Goal: Information Seeking & Learning: Learn about a topic

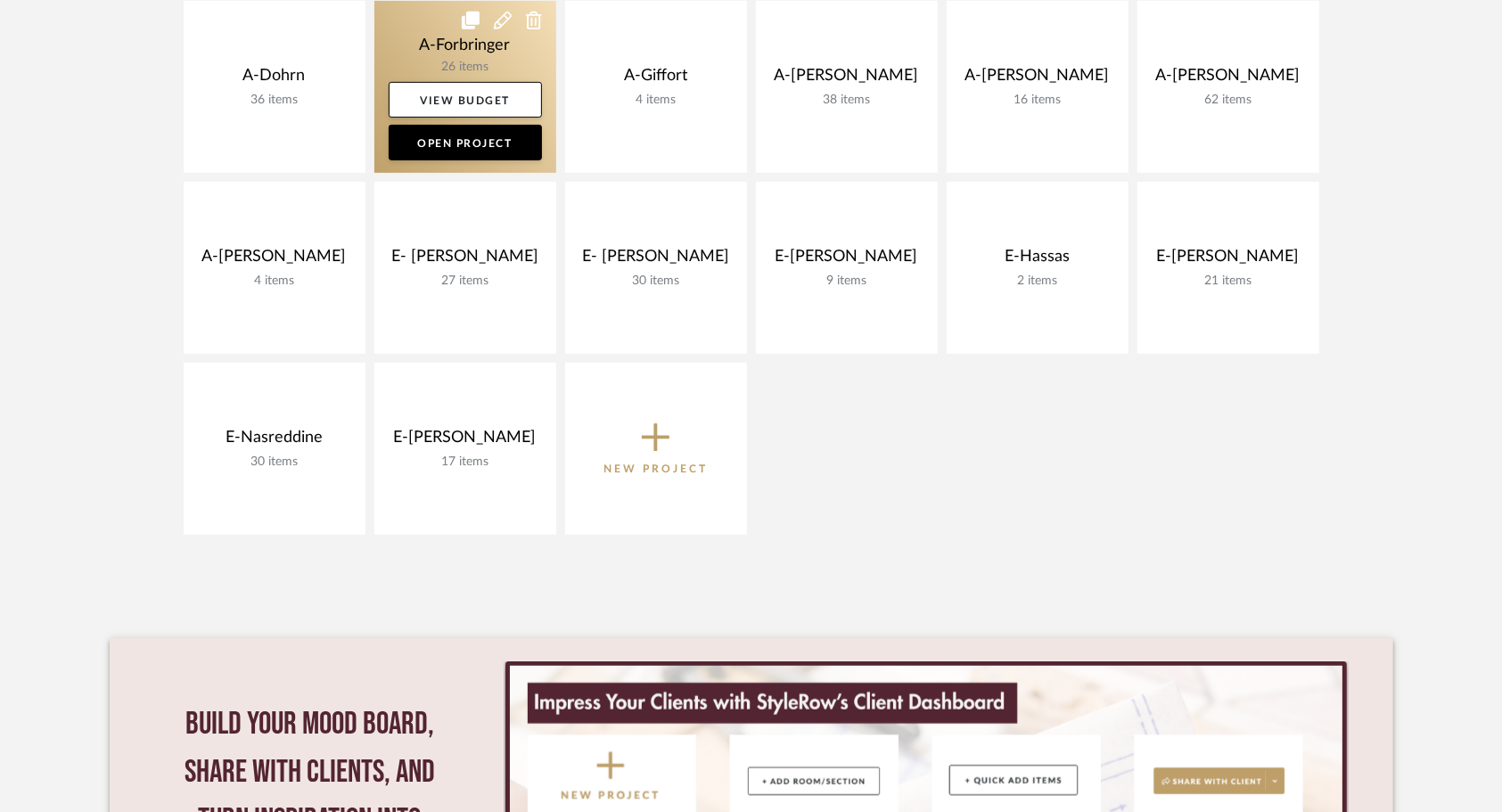
scroll to position [623, 0]
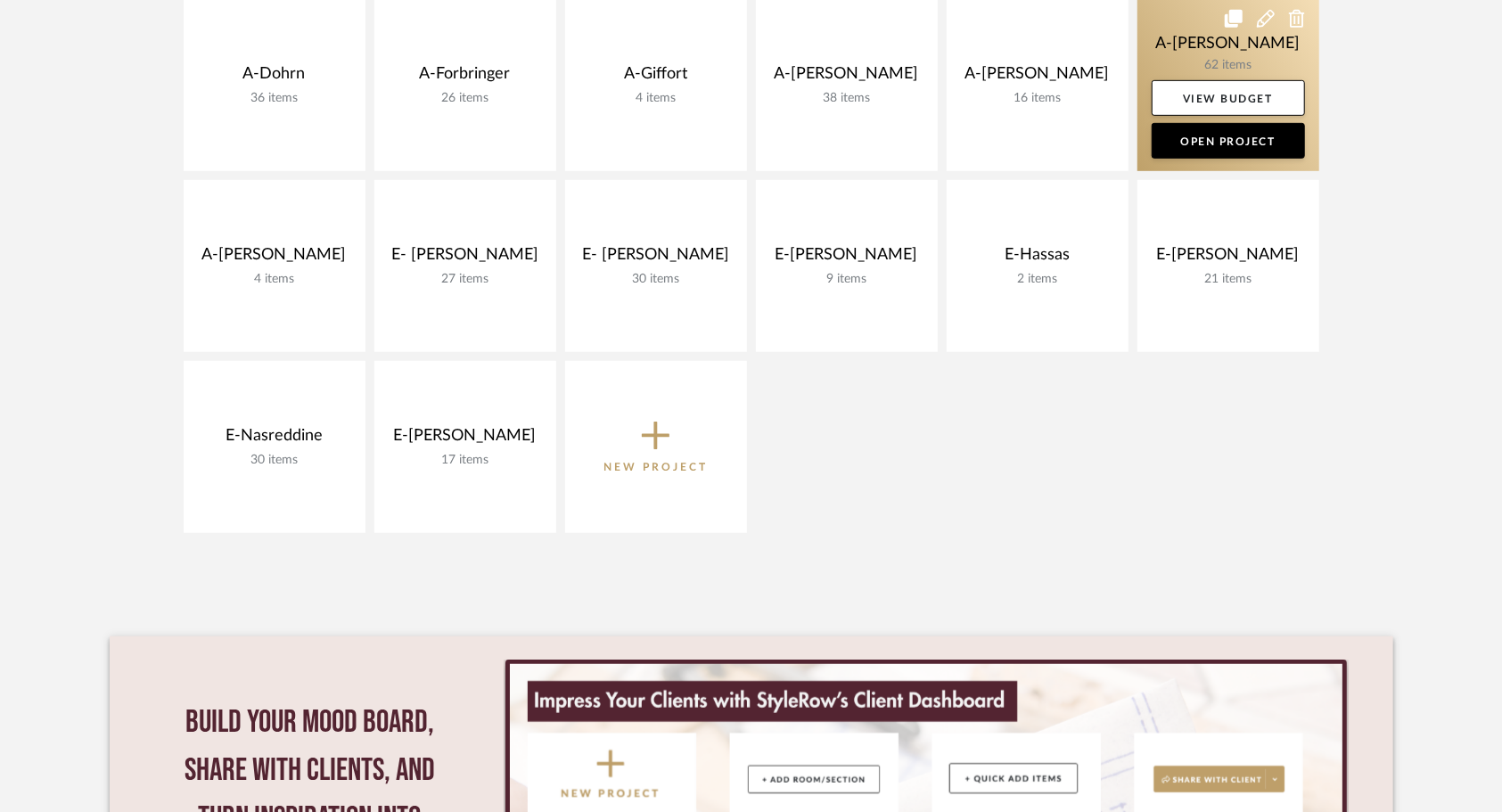
click at [1190, 51] on link at bounding box center [1227, 84] width 182 height 172
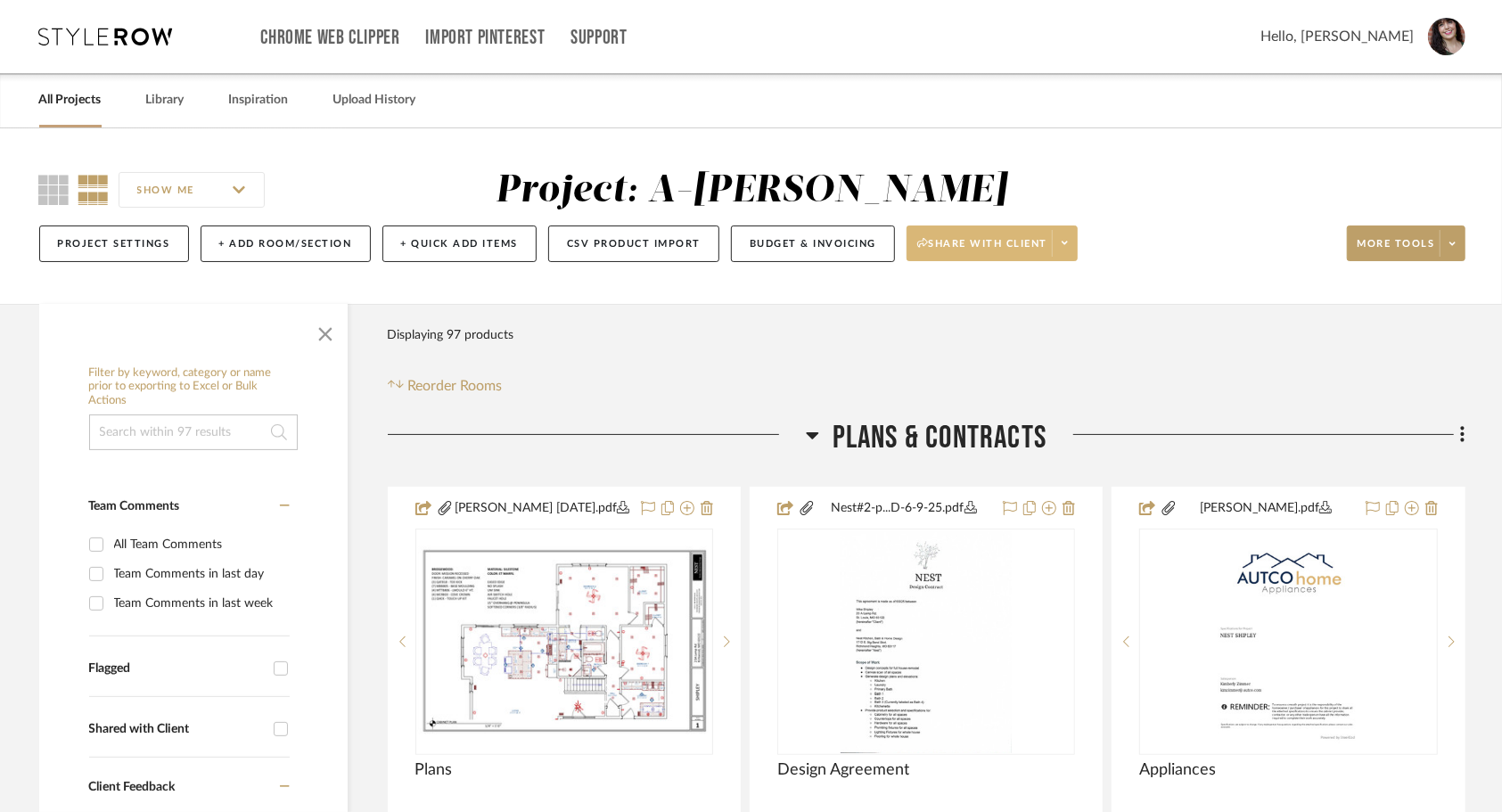
click at [1058, 234] on span at bounding box center [1063, 243] width 25 height 27
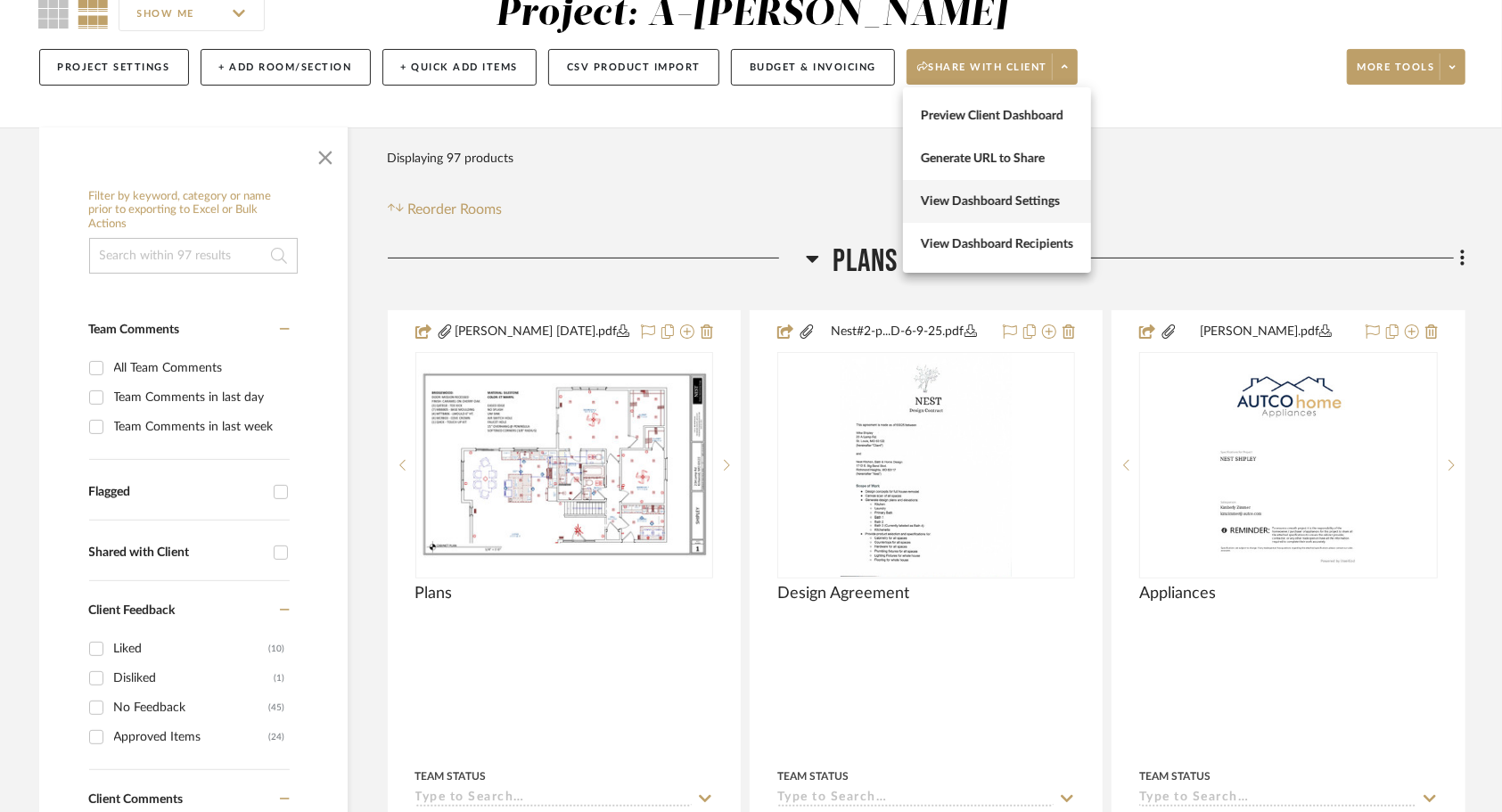
scroll to position [179, 0]
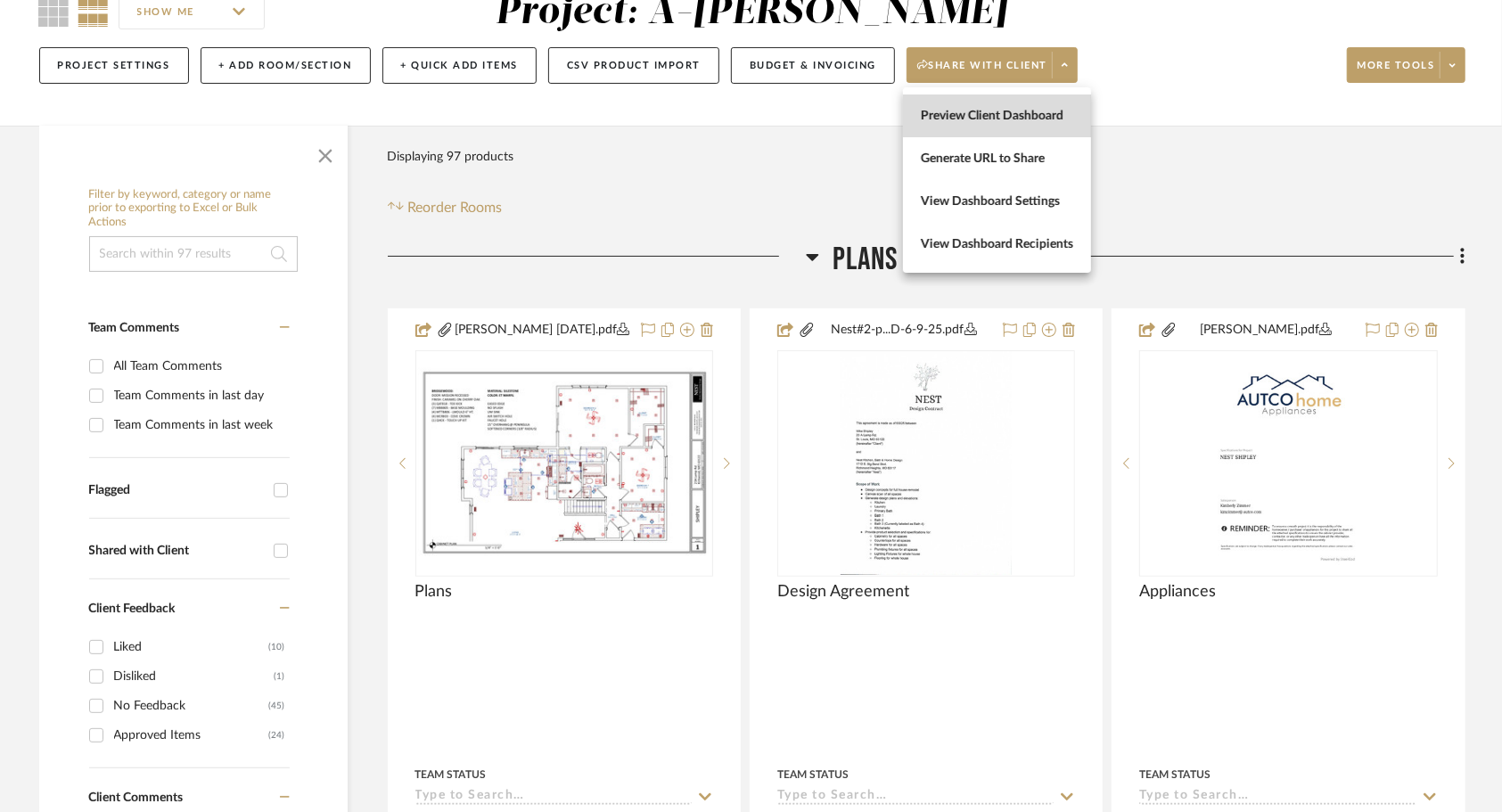
click at [1024, 118] on span "Preview Client Dashboard" at bounding box center [997, 116] width 153 height 15
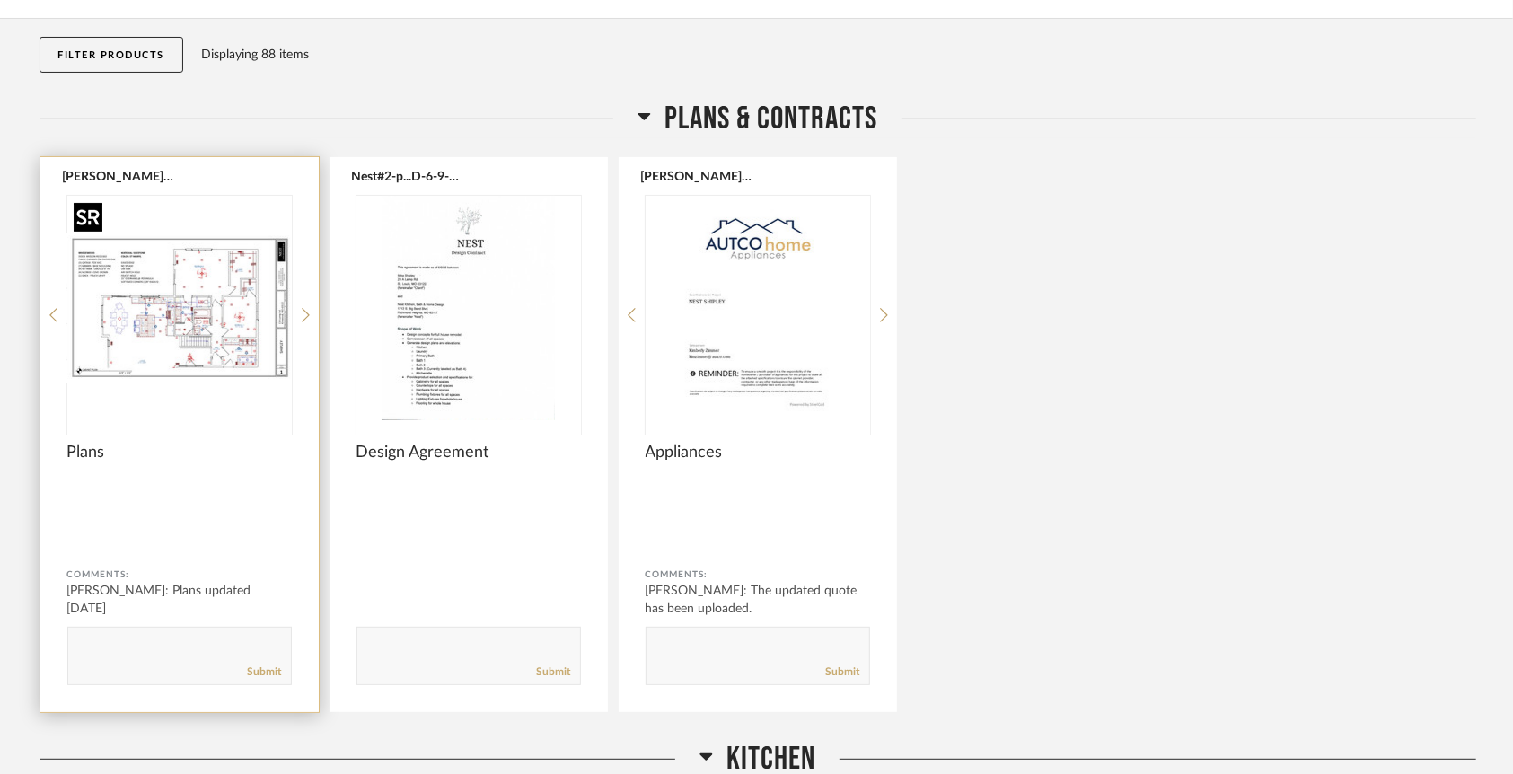
scroll to position [180, 0]
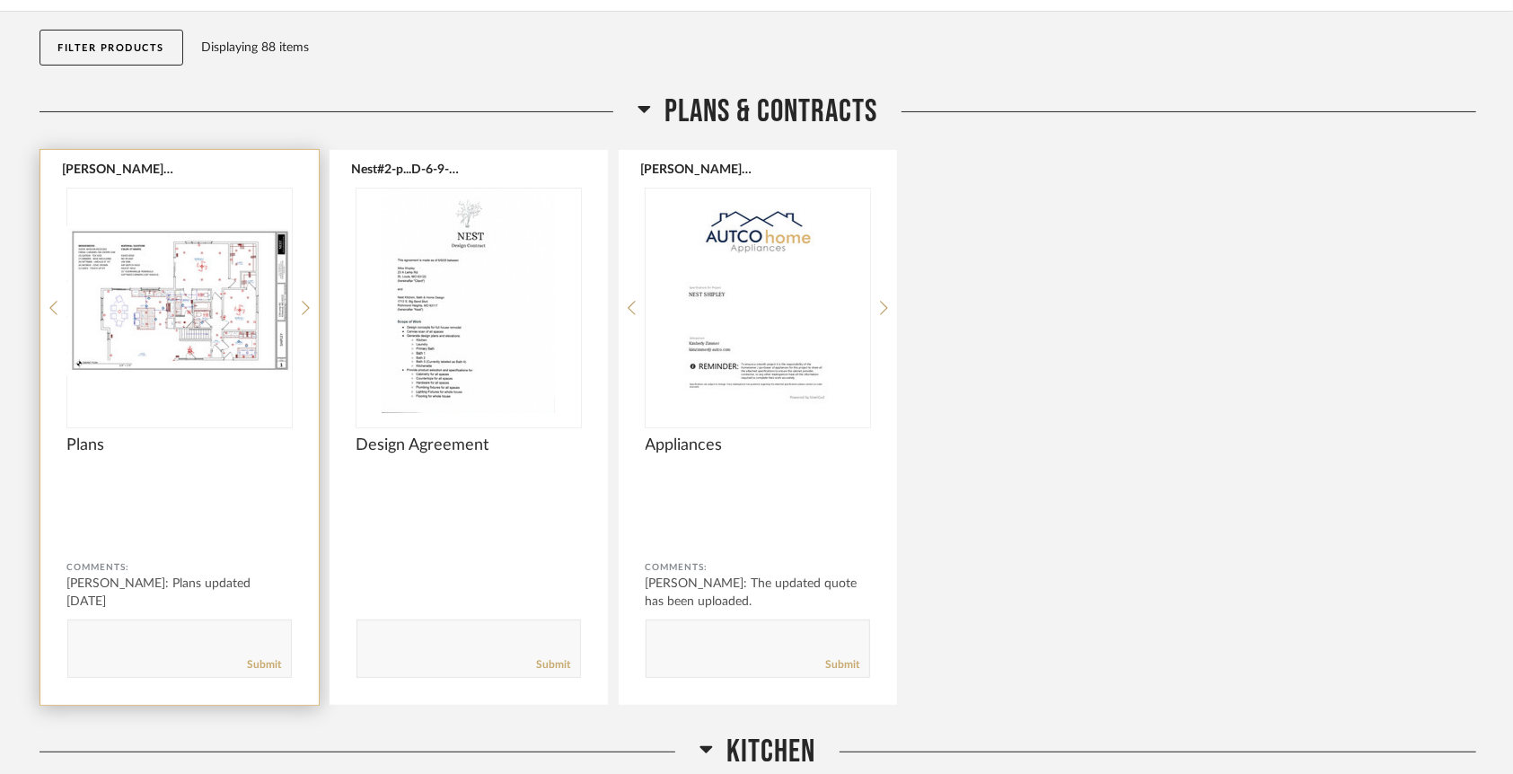
click at [235, 320] on img "0" at bounding box center [179, 301] width 224 height 224
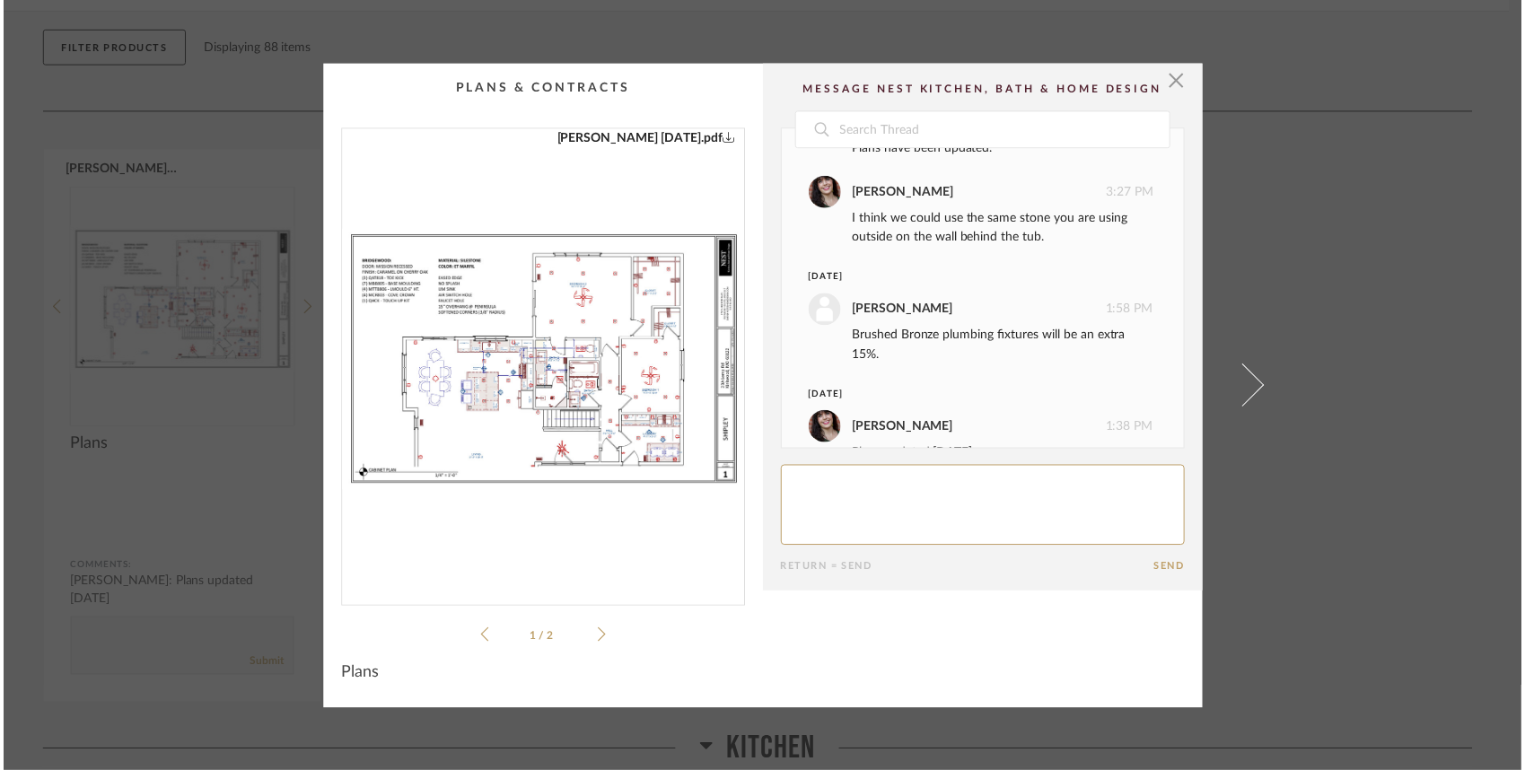
scroll to position [1668, 0]
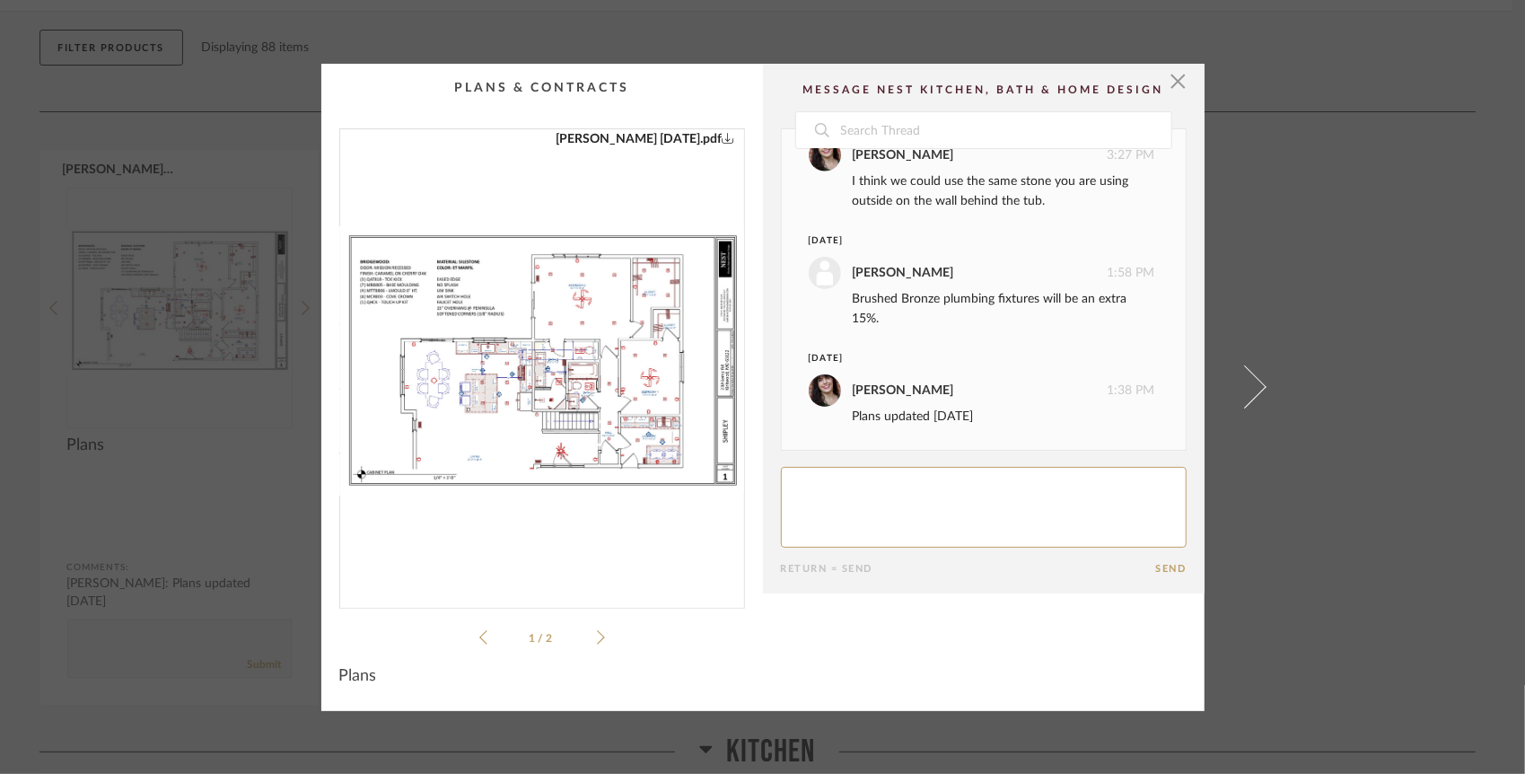
click at [521, 376] on img "0" at bounding box center [542, 361] width 404 height 464
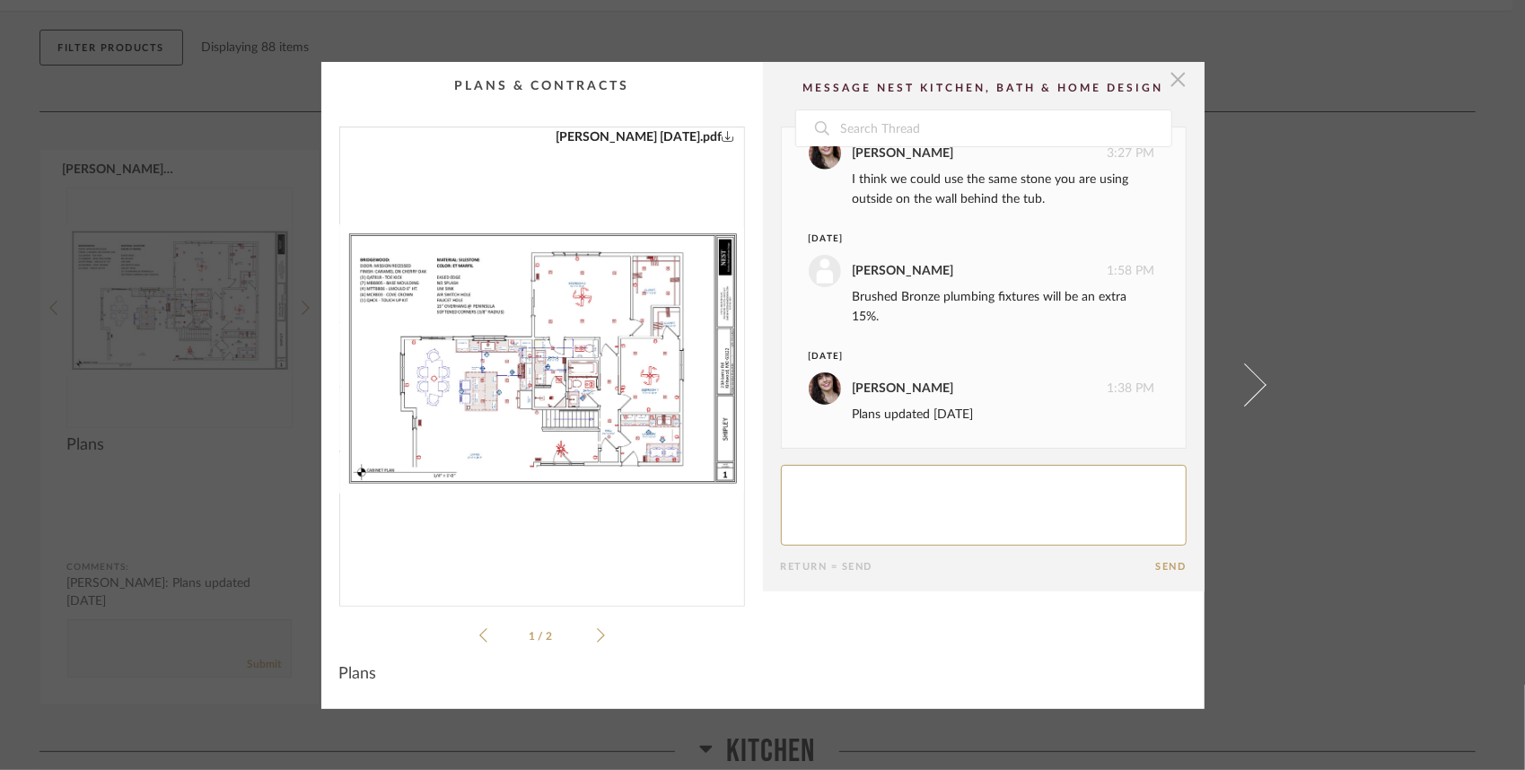
click at [1176, 76] on span "button" at bounding box center [1179, 80] width 36 height 36
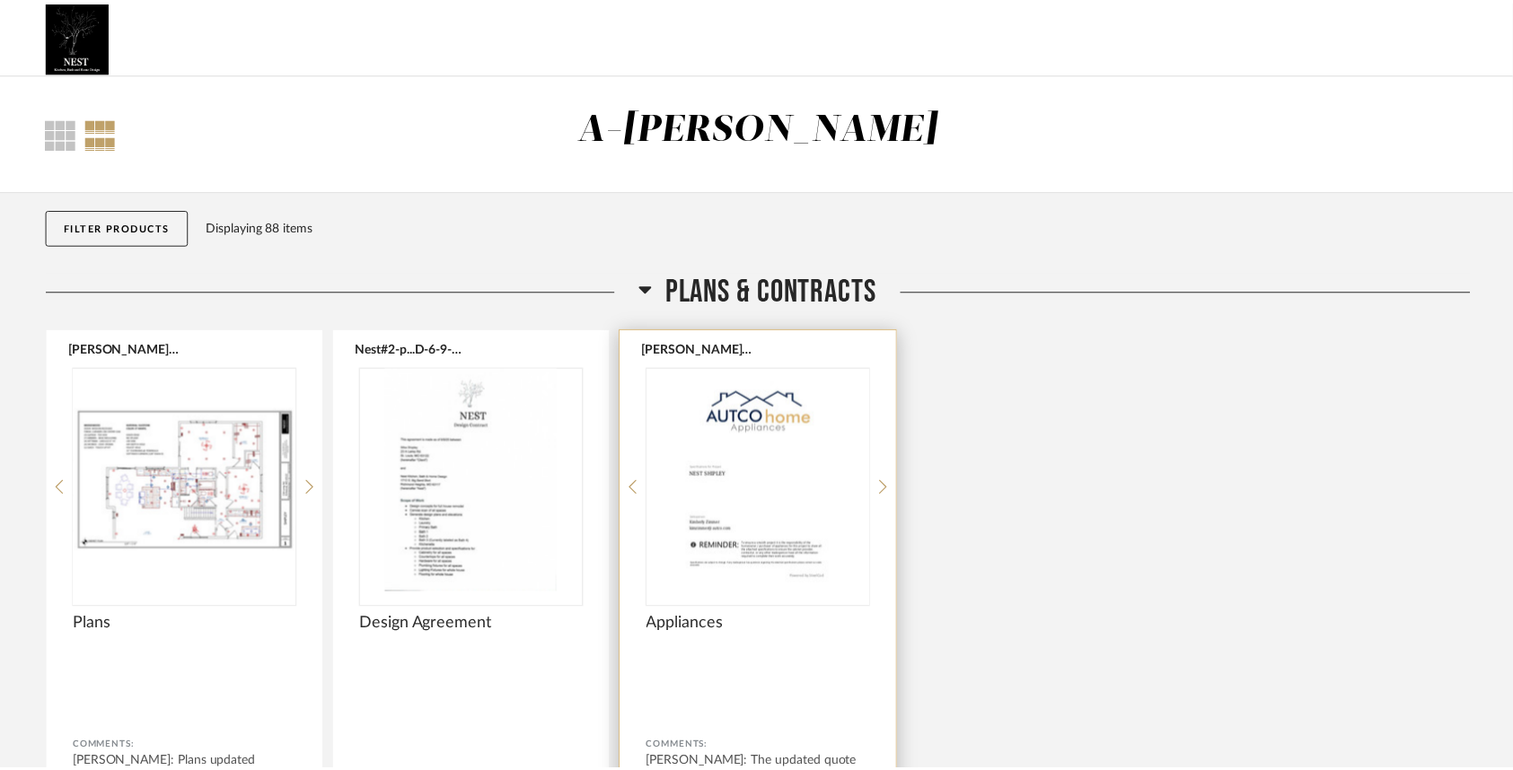
scroll to position [180, 0]
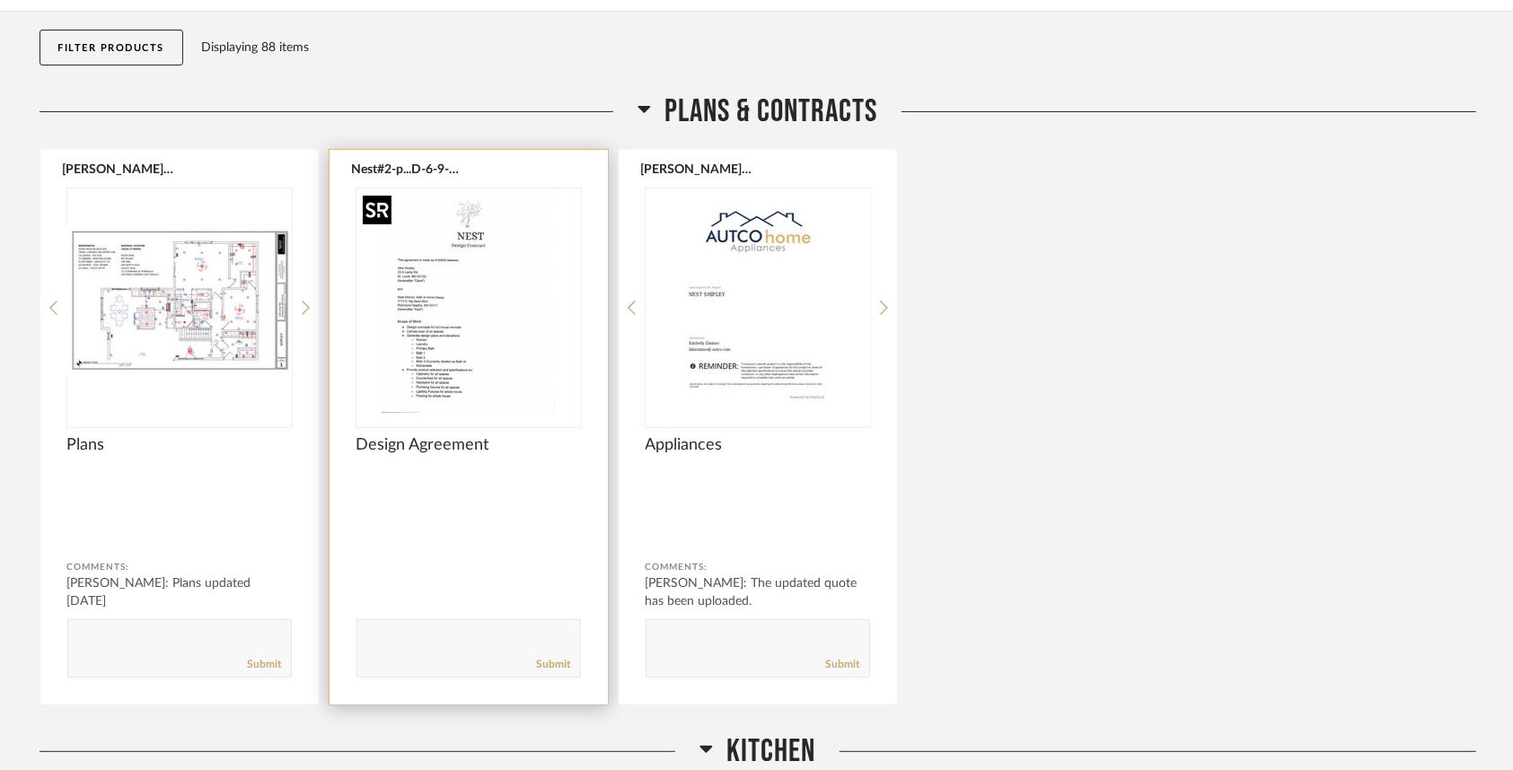
click at [501, 360] on img "0" at bounding box center [468, 301] width 224 height 224
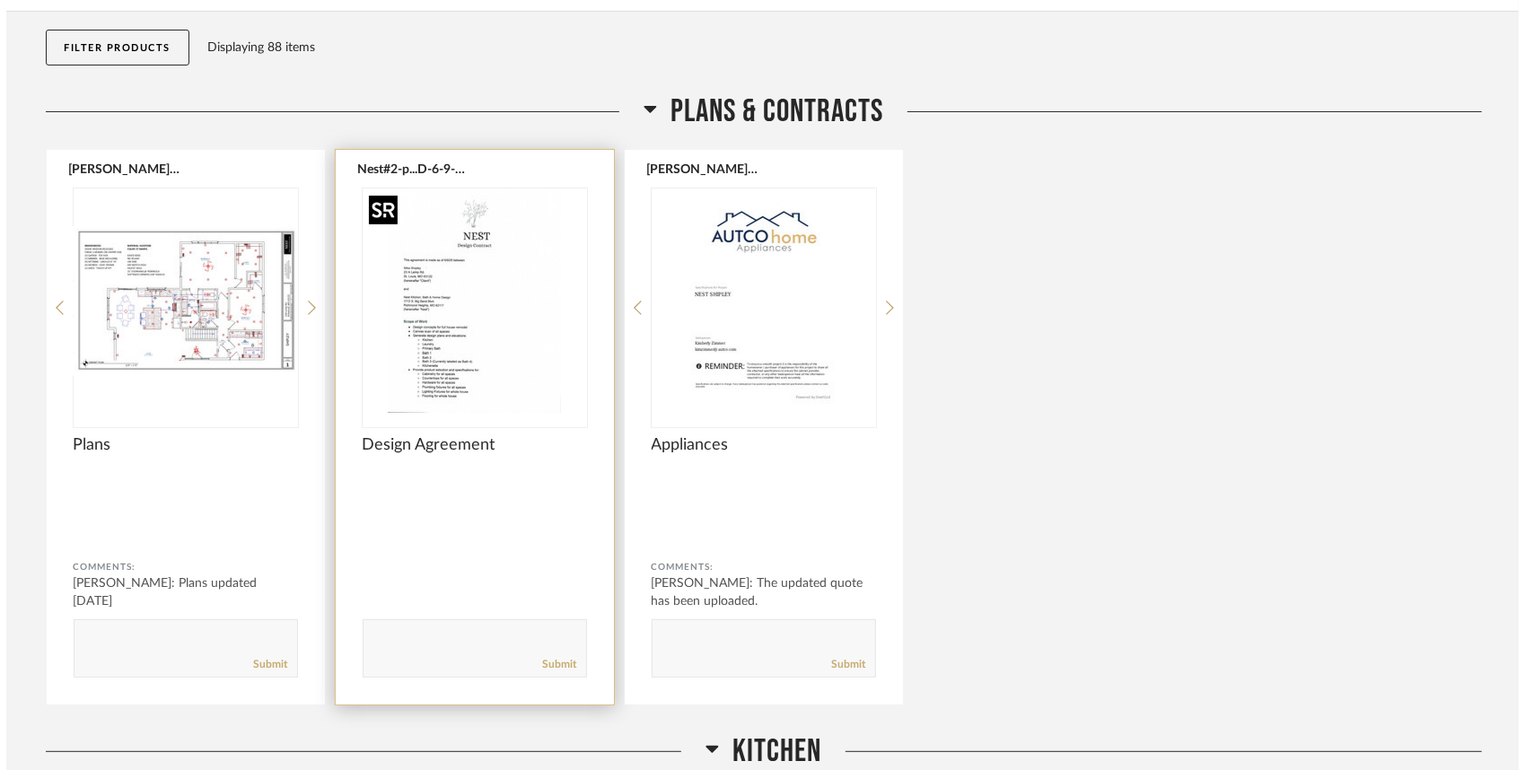
scroll to position [0, 0]
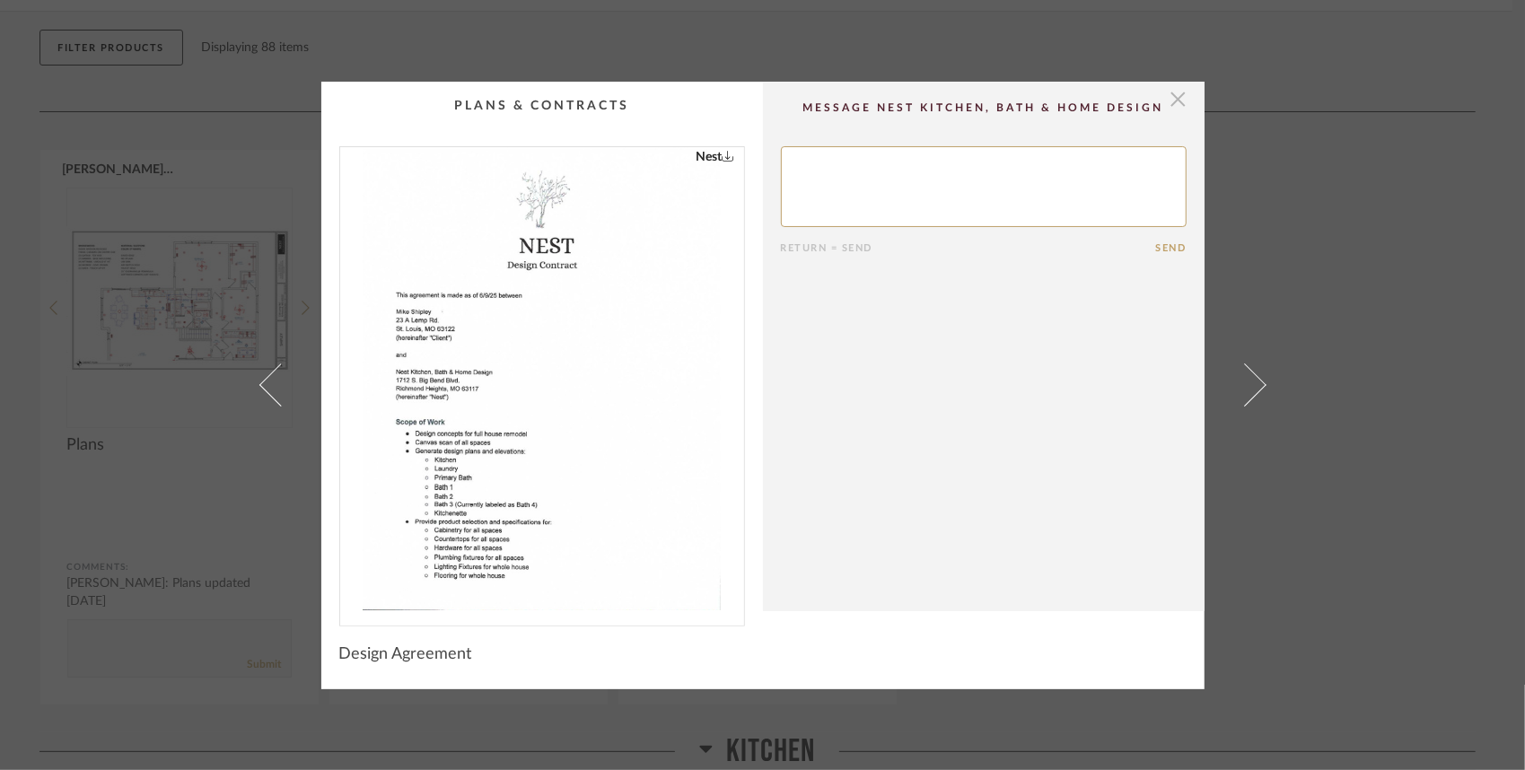
click at [1174, 97] on span "button" at bounding box center [1179, 100] width 36 height 36
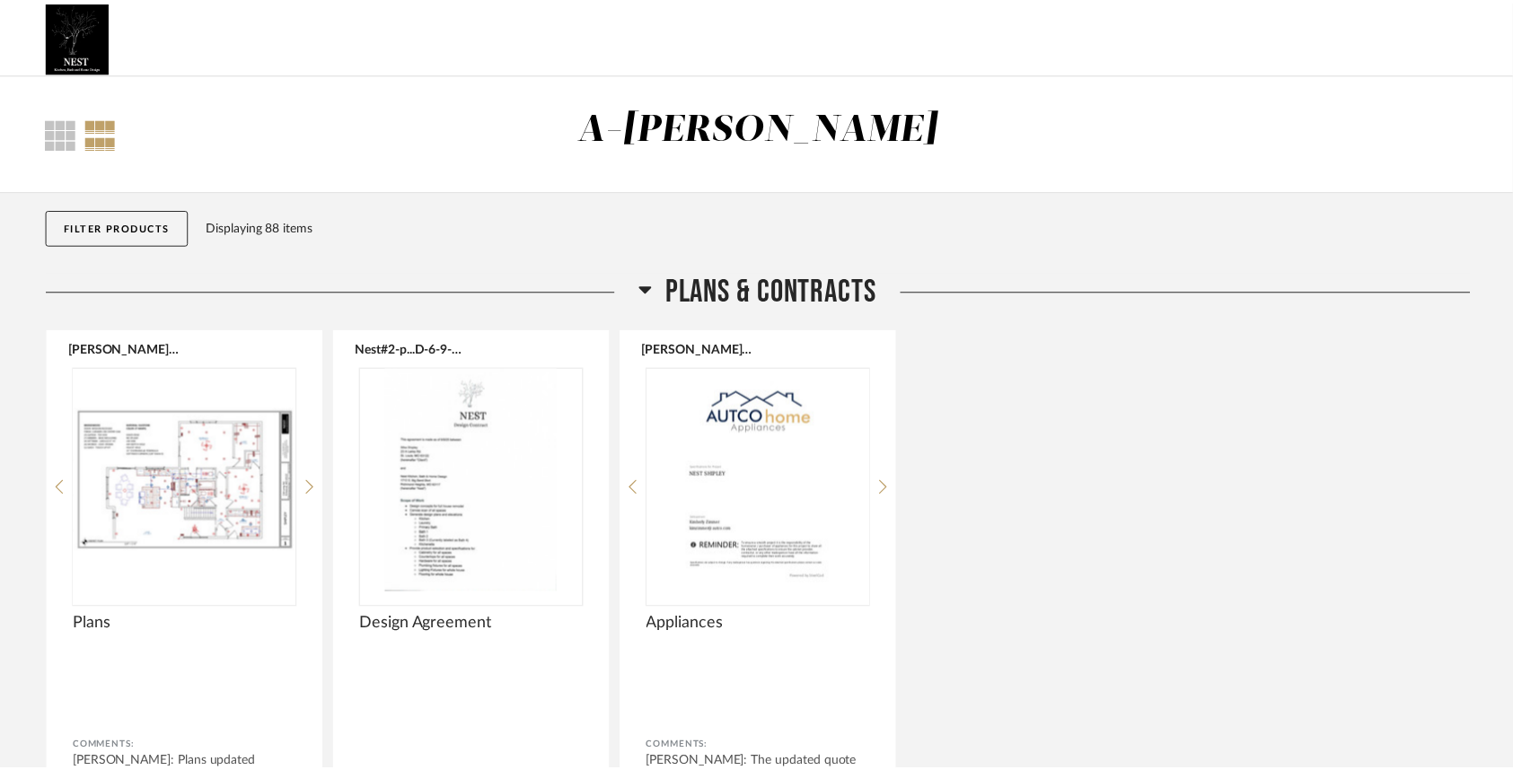
scroll to position [180, 0]
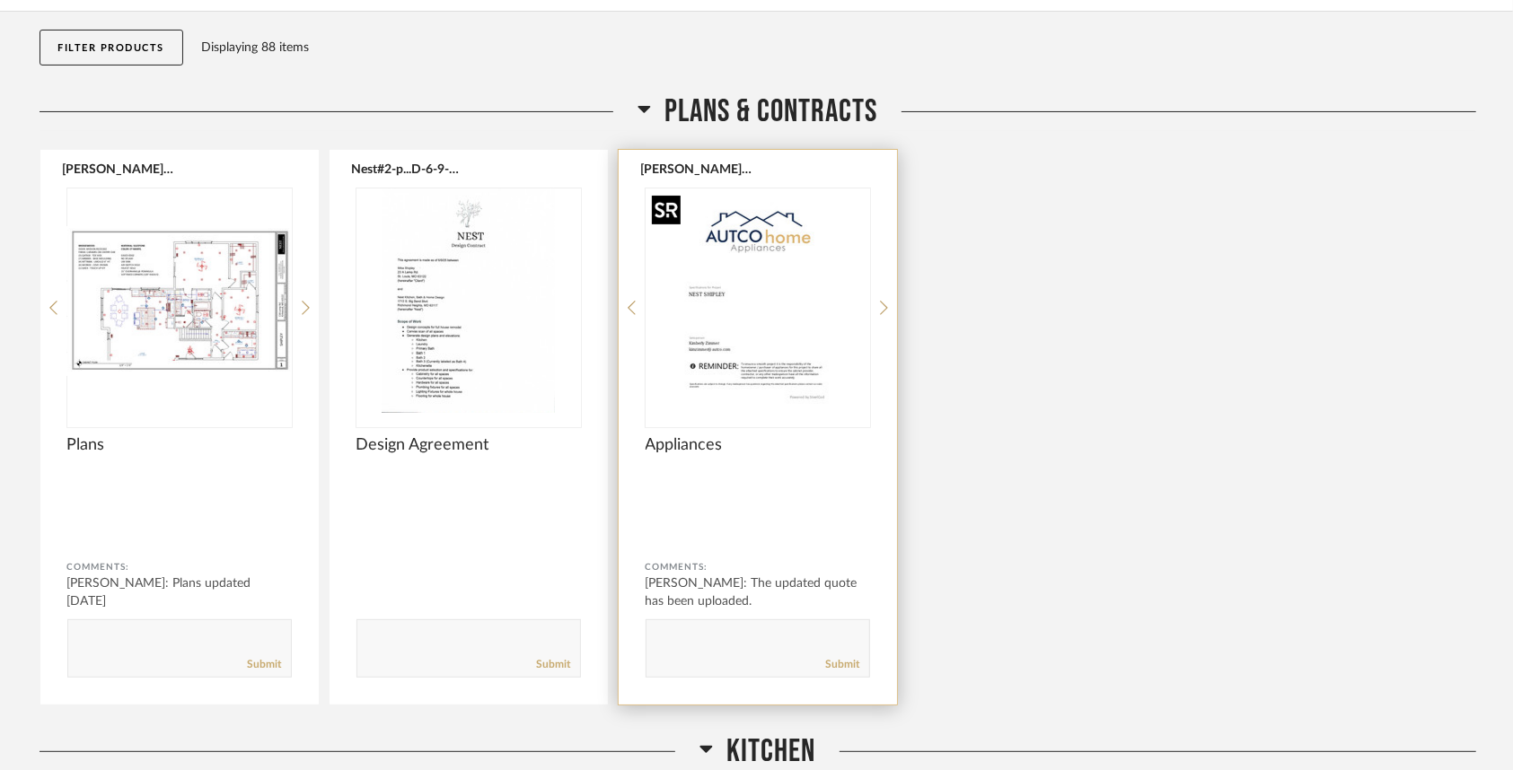
click at [798, 367] on img "0" at bounding box center [757, 301] width 224 height 224
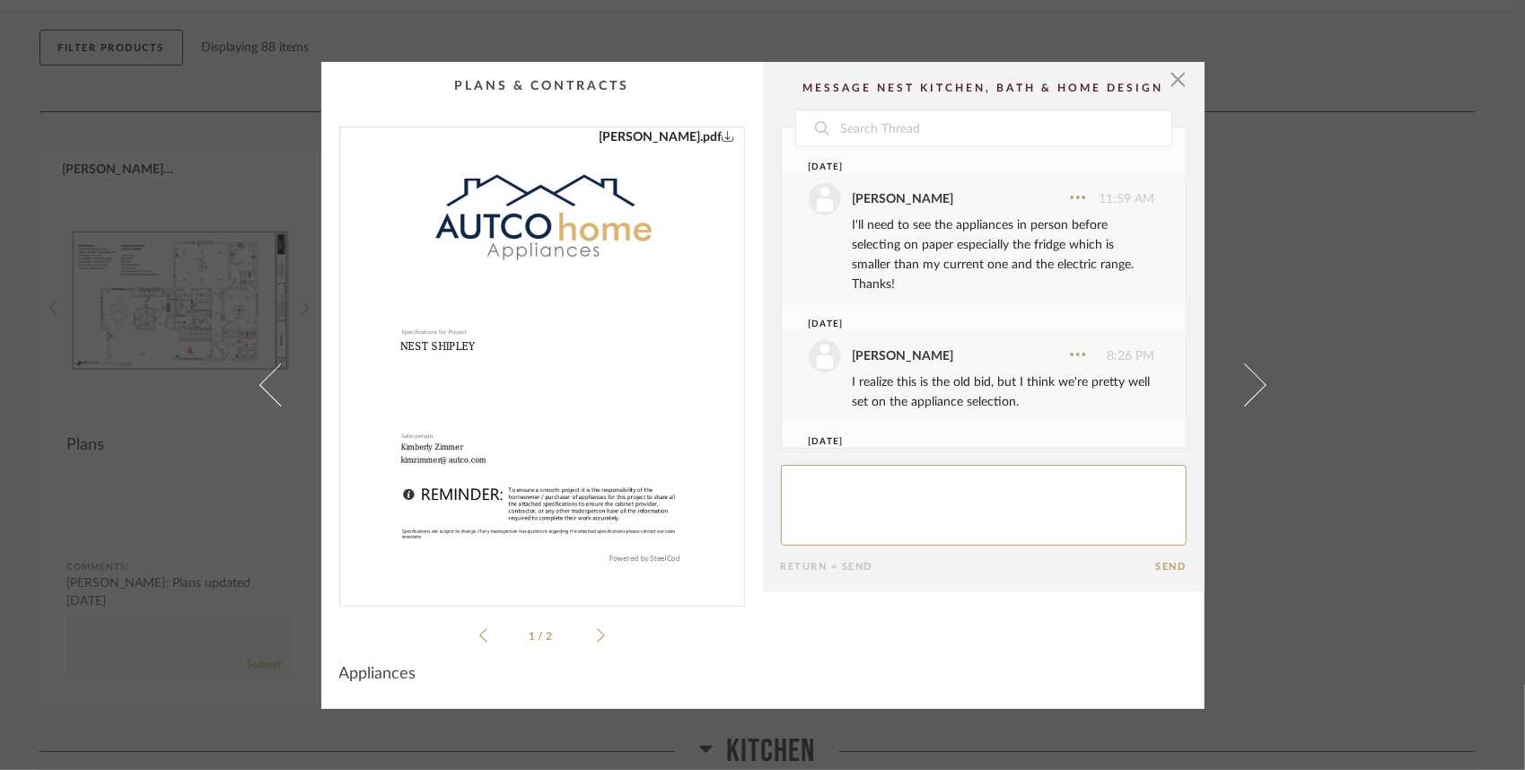
scroll to position [84, 0]
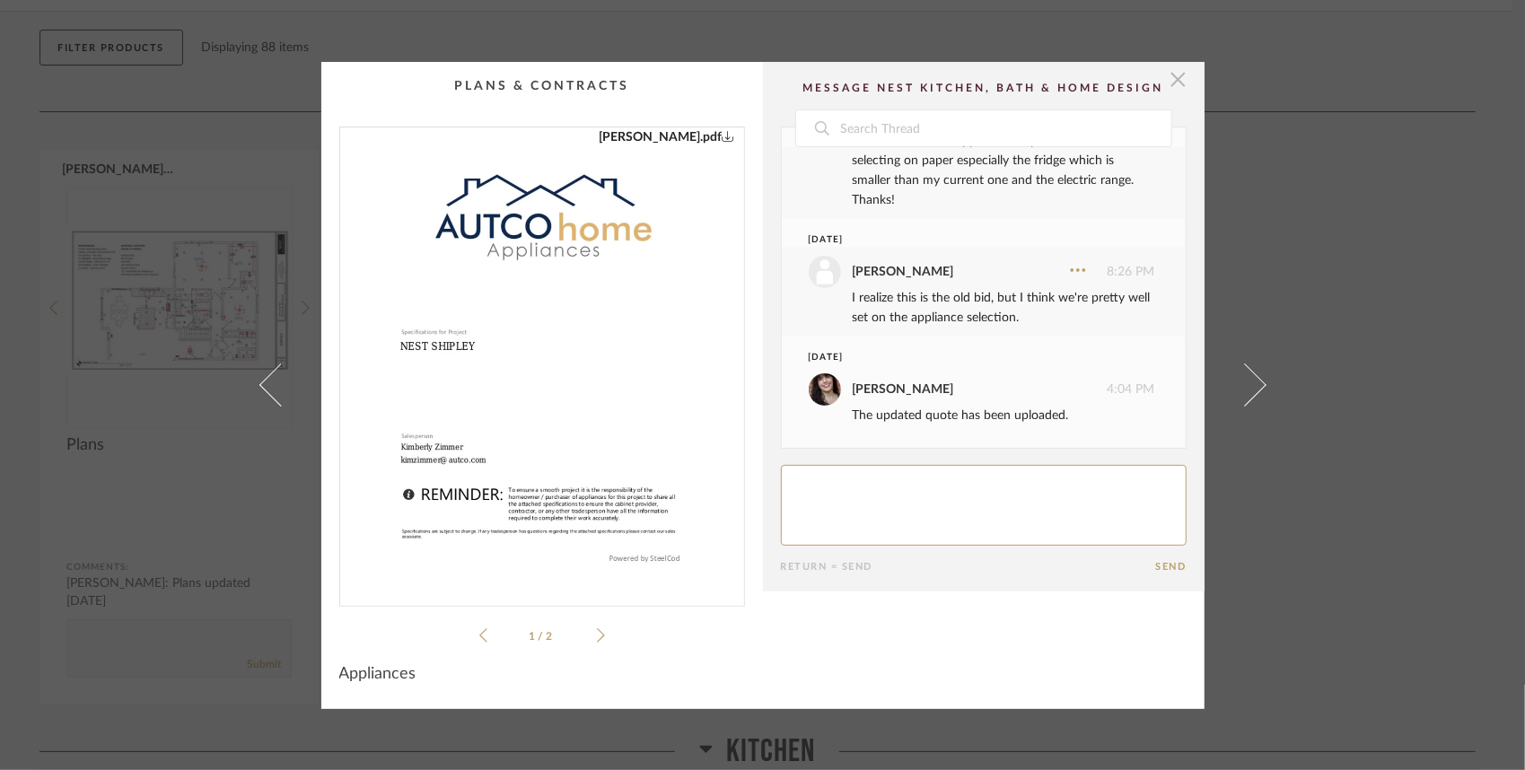
click at [1176, 83] on span "button" at bounding box center [1179, 80] width 36 height 36
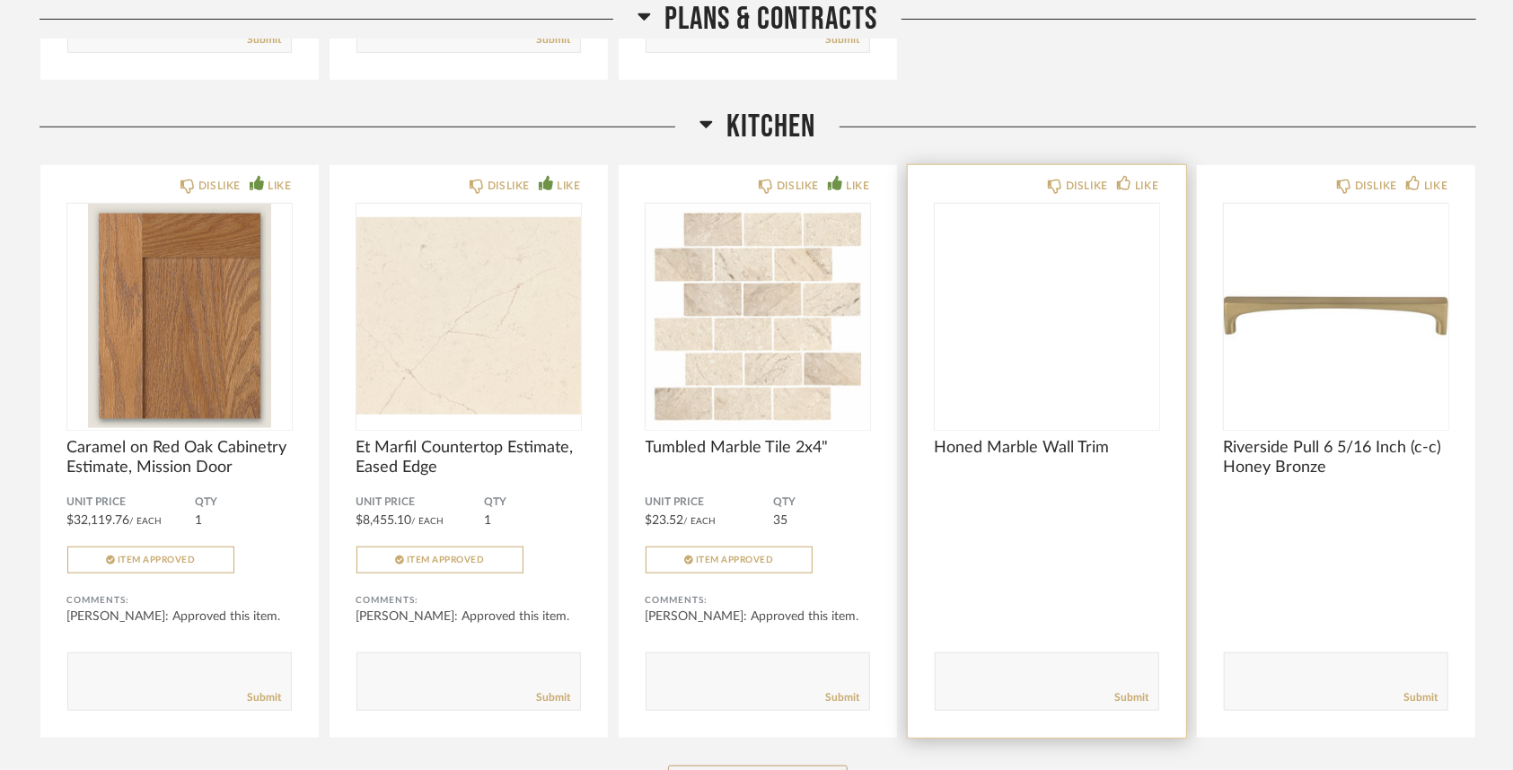
scroll to position [808, 0]
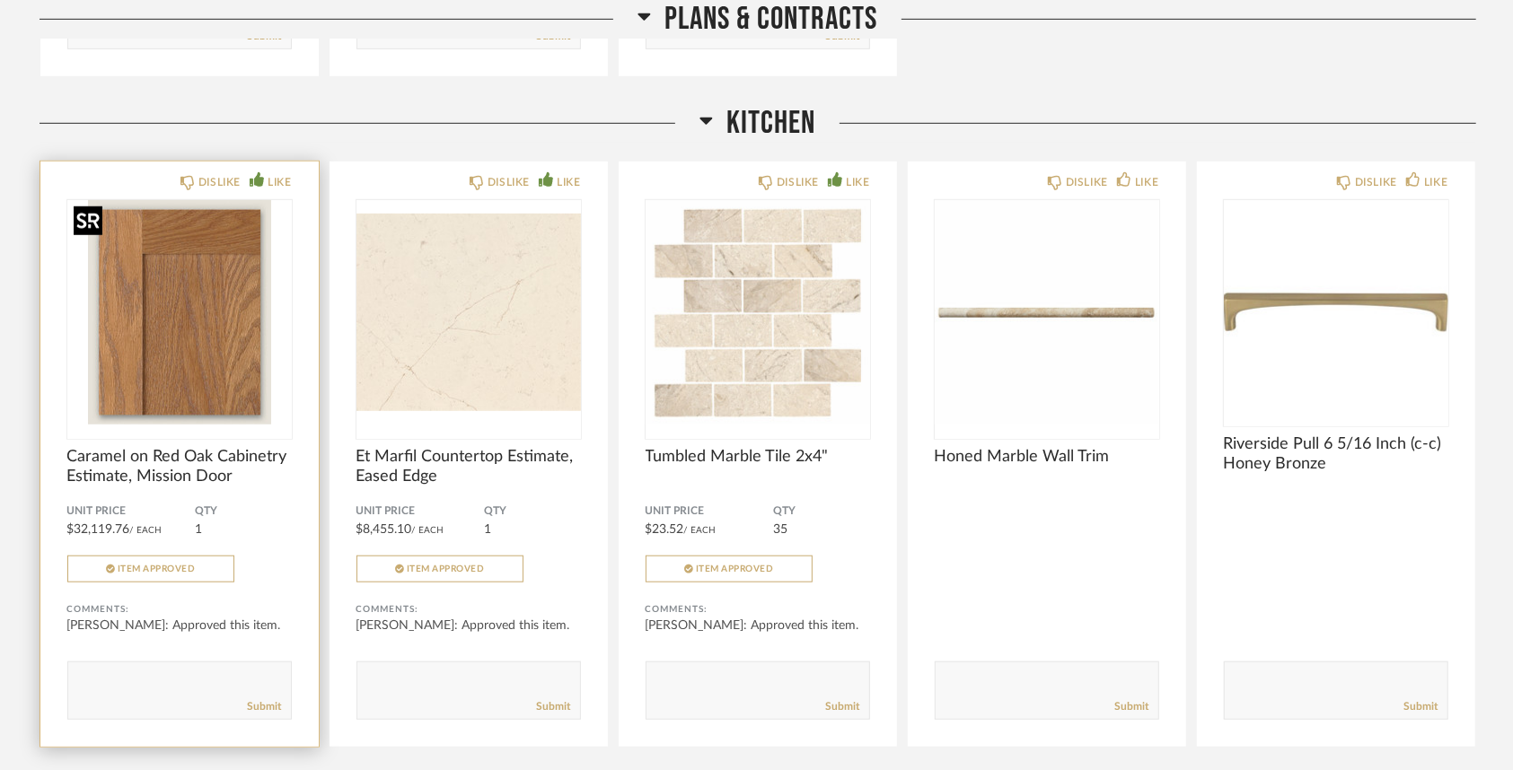
click at [201, 345] on img "0" at bounding box center [179, 312] width 224 height 224
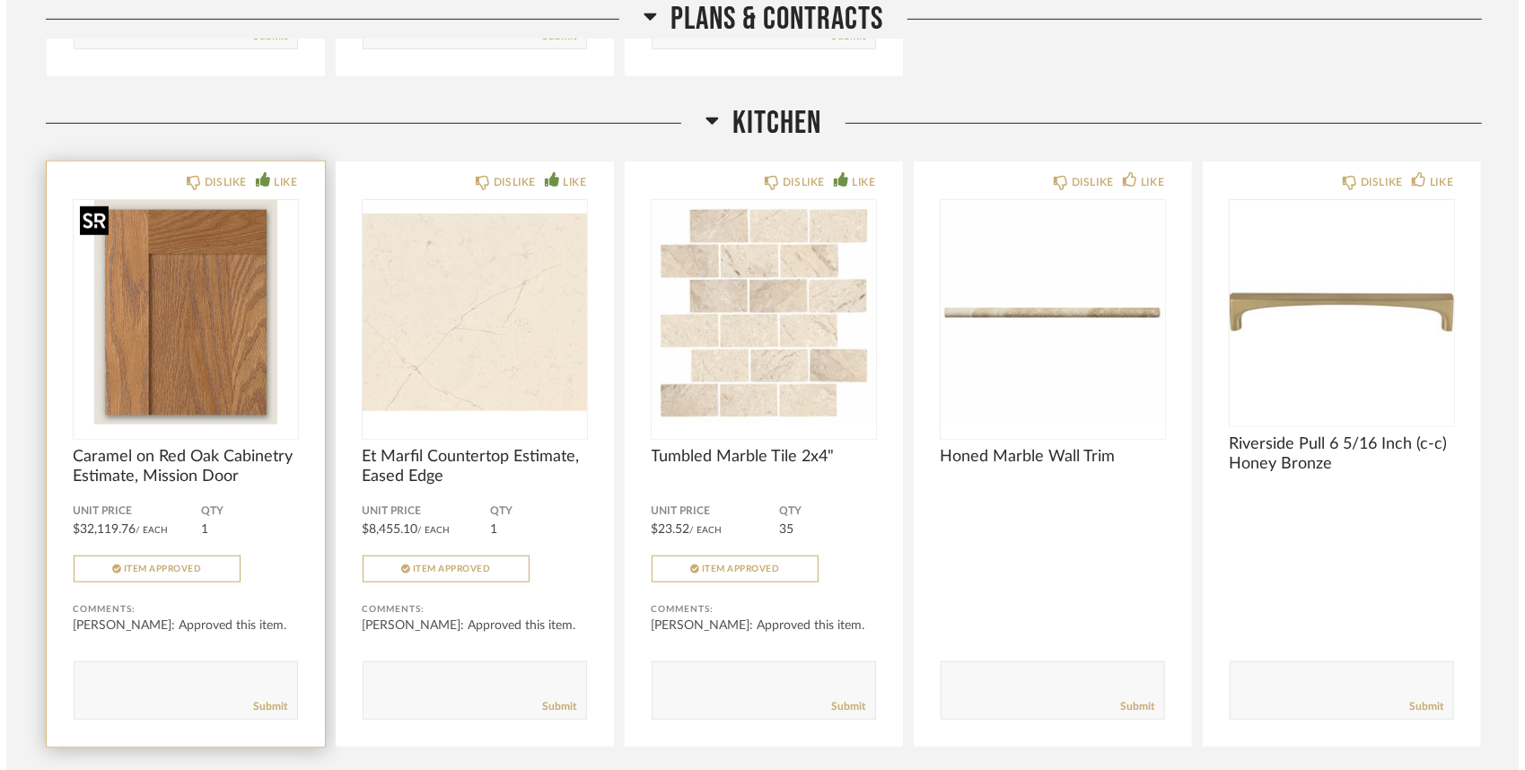
scroll to position [0, 0]
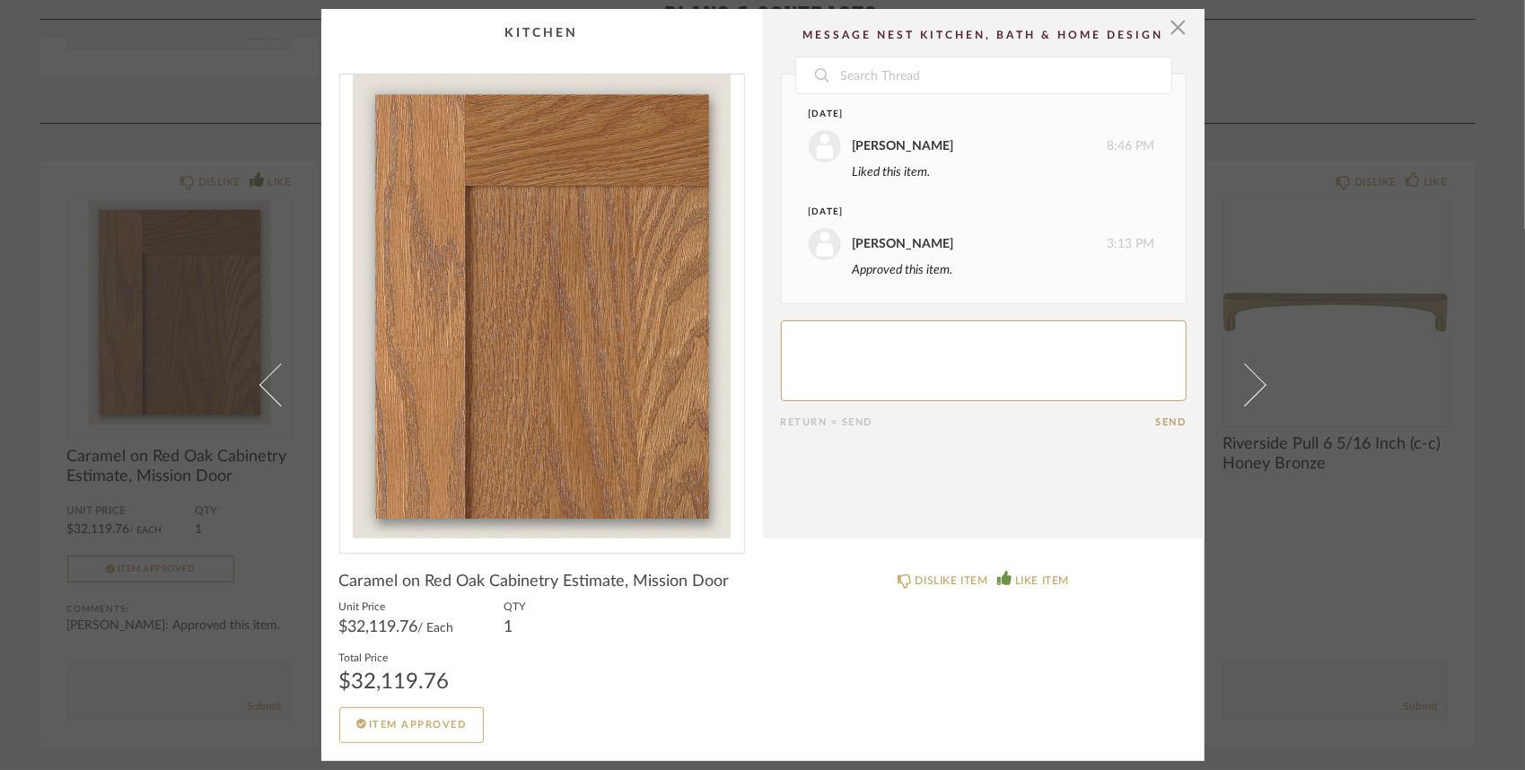
drag, startPoint x: 1173, startPoint y: 33, endPoint x: 1173, endPoint y: 44, distance: 10.8
click at [1173, 33] on span "button" at bounding box center [1179, 27] width 36 height 36
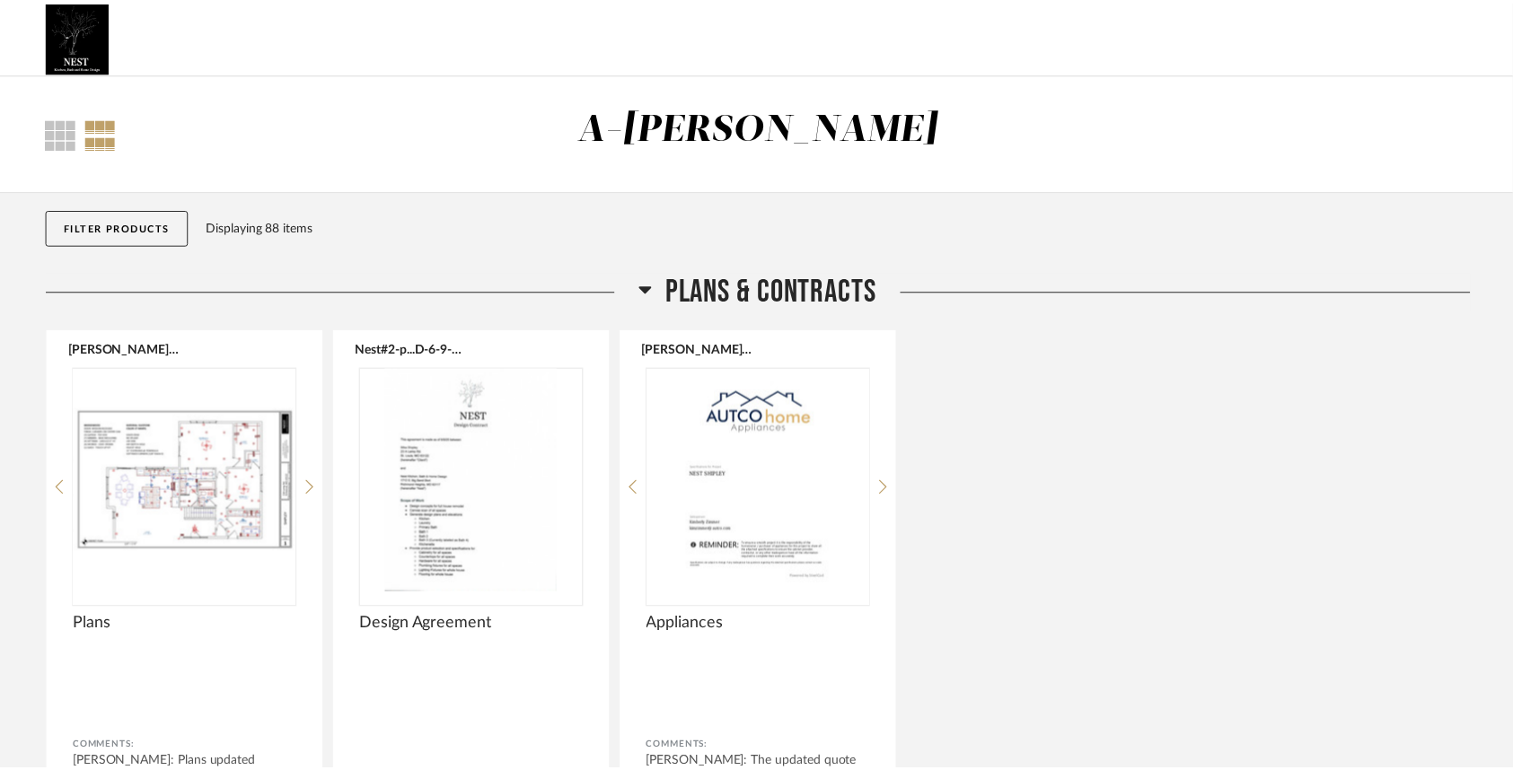
scroll to position [808, 0]
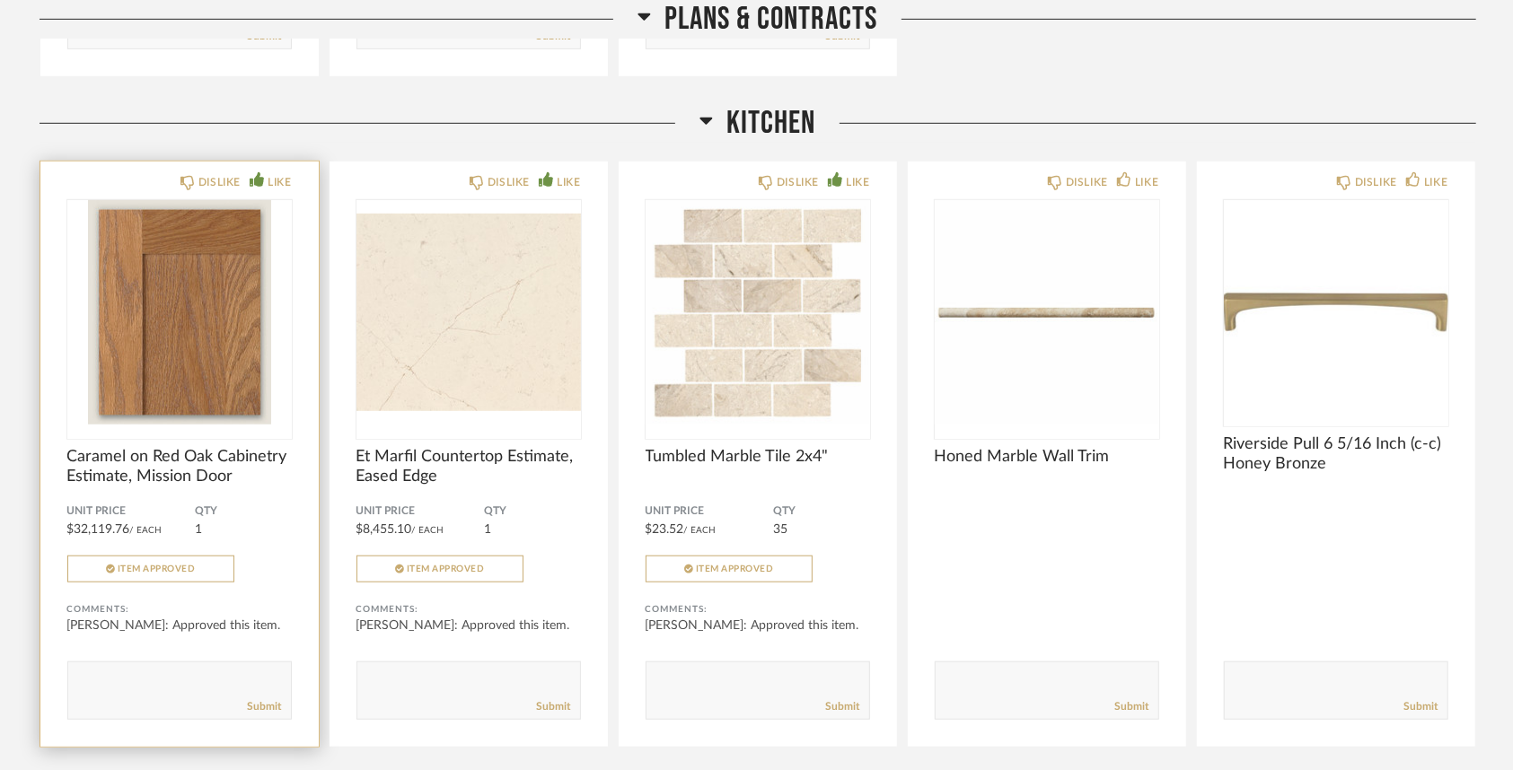
click at [257, 501] on div "DISLIKE LIKE Caramel on Red Oak Cabinetry Estimate, Mission Door Unit Price $32…" at bounding box center [179, 454] width 278 height 585
click at [222, 469] on span "Caramel on Red Oak Cabinetry Estimate, Mission Door" at bounding box center [179, 466] width 224 height 39
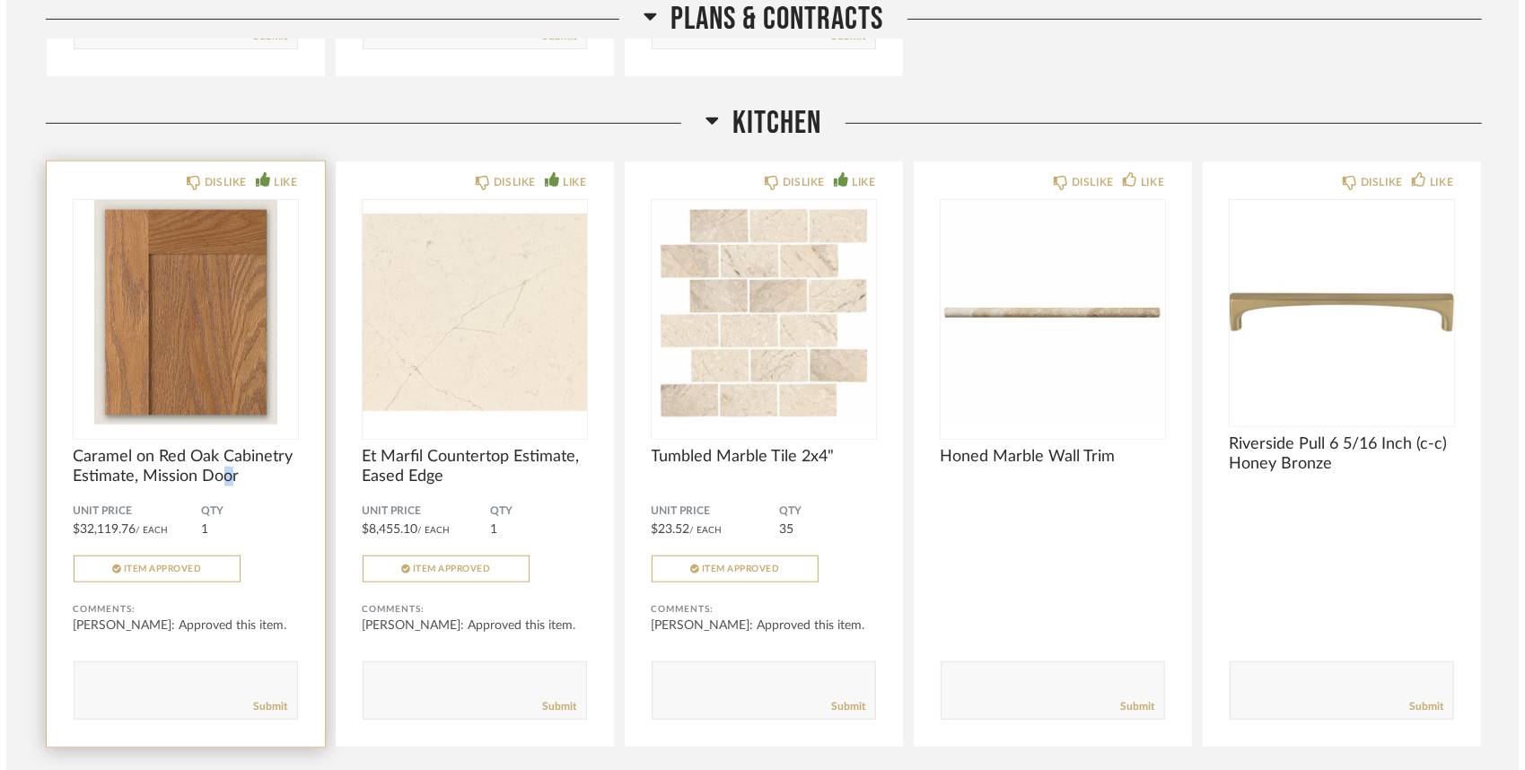
scroll to position [0, 0]
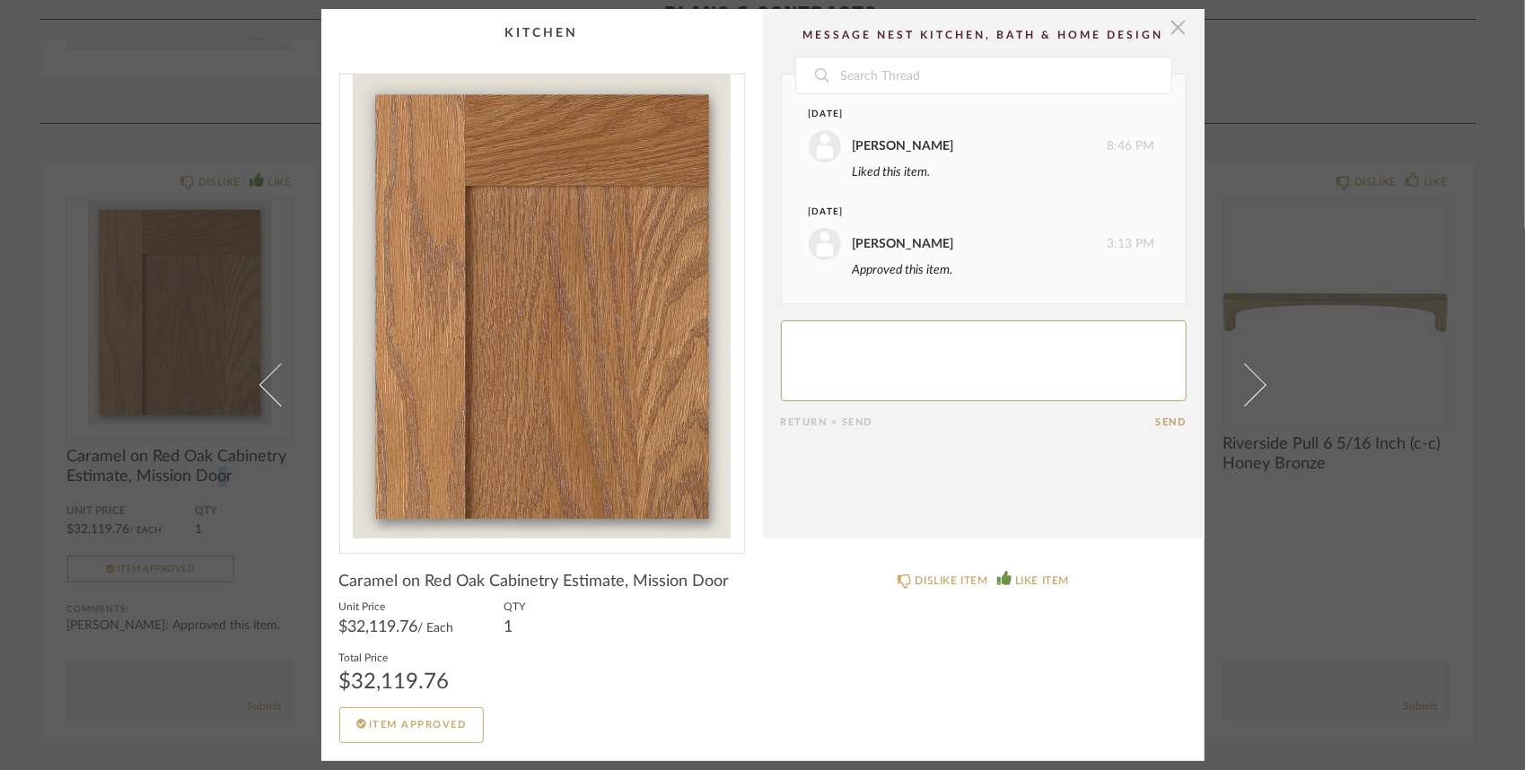
click at [1173, 31] on span "button" at bounding box center [1179, 27] width 36 height 36
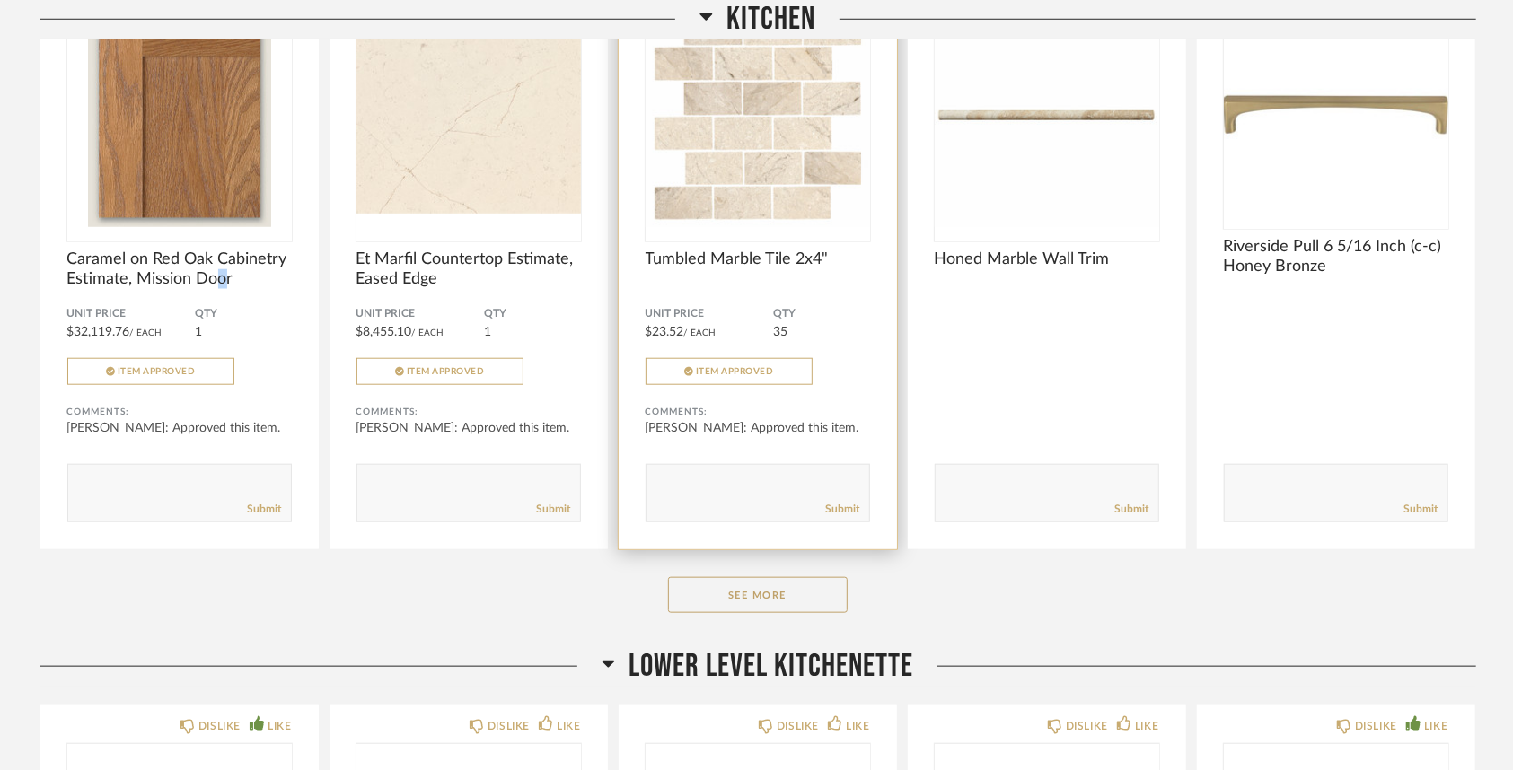
scroll to position [1077, 0]
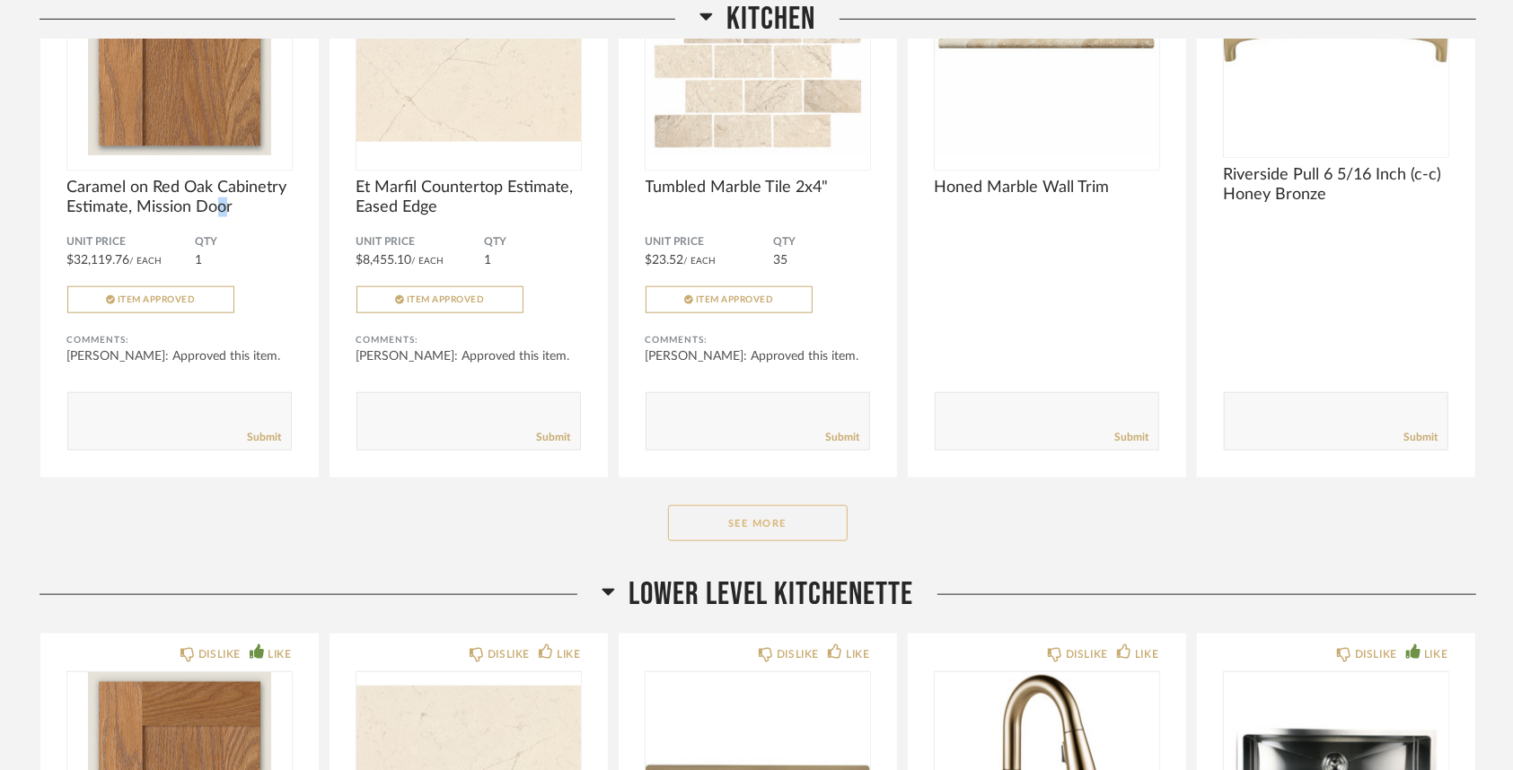
click at [825, 531] on button "See More" at bounding box center [758, 523] width 180 height 36
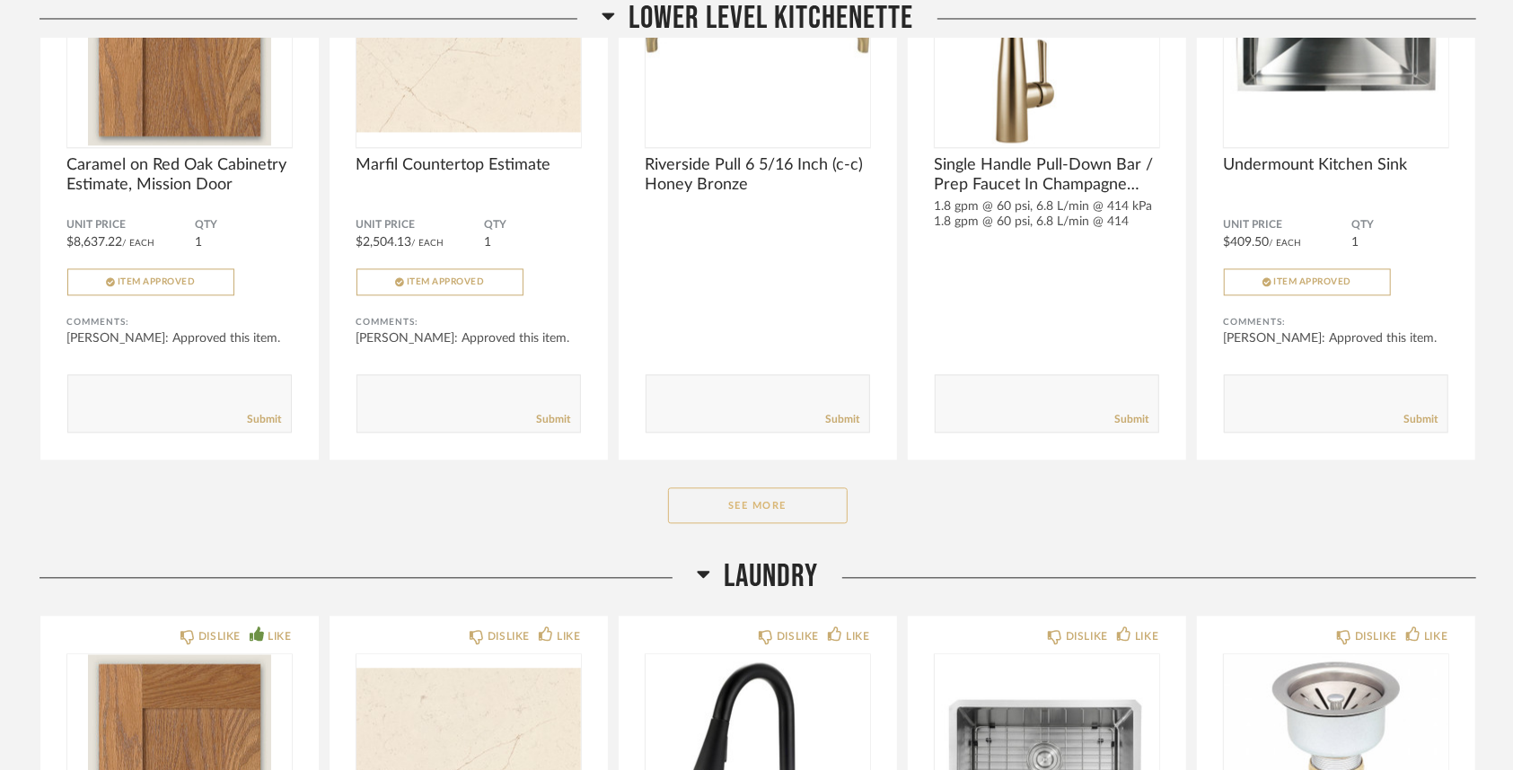
click at [792, 513] on button "See More" at bounding box center [758, 505] width 180 height 36
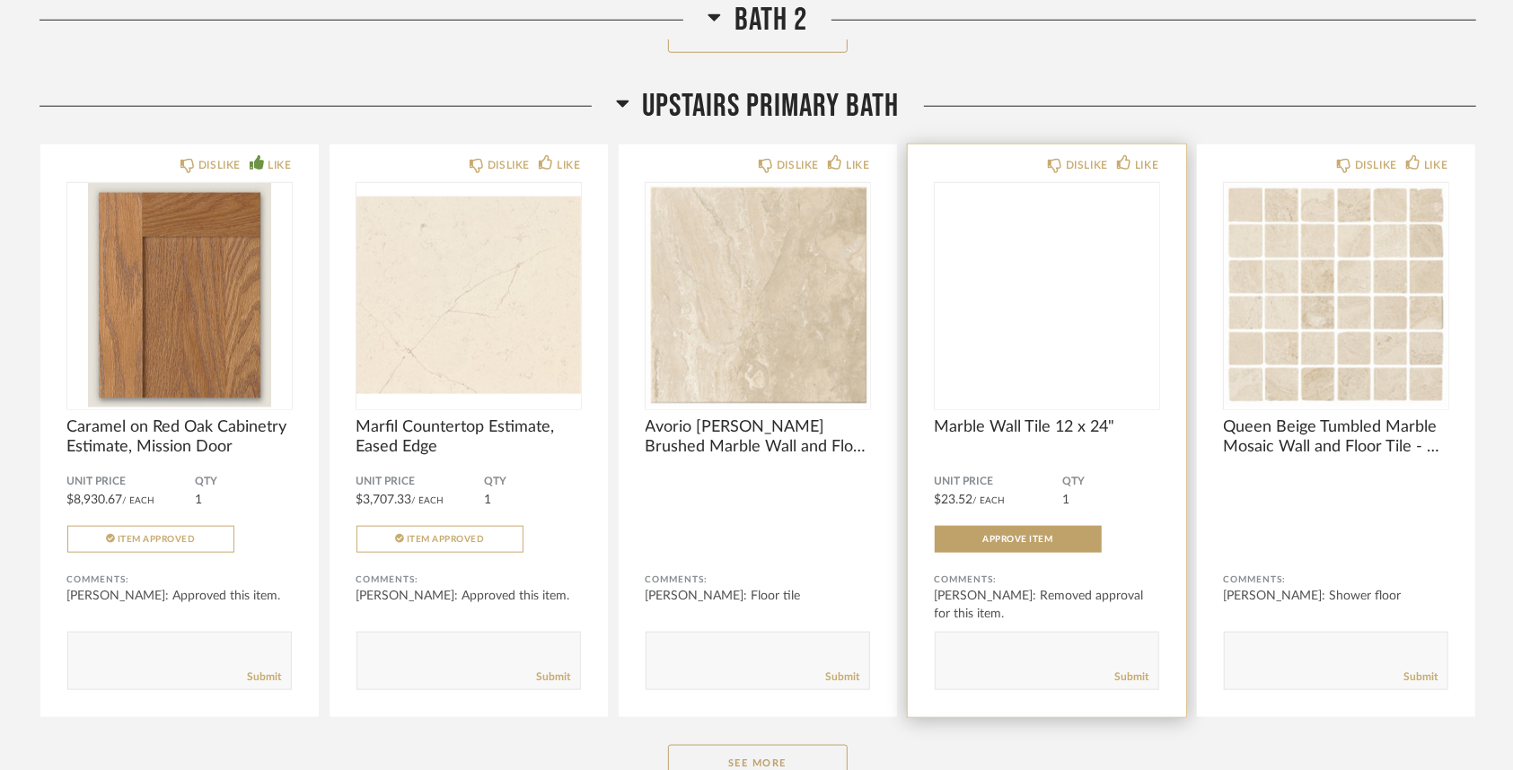
scroll to position [5745, 0]
